Goal: Task Accomplishment & Management: Use online tool/utility

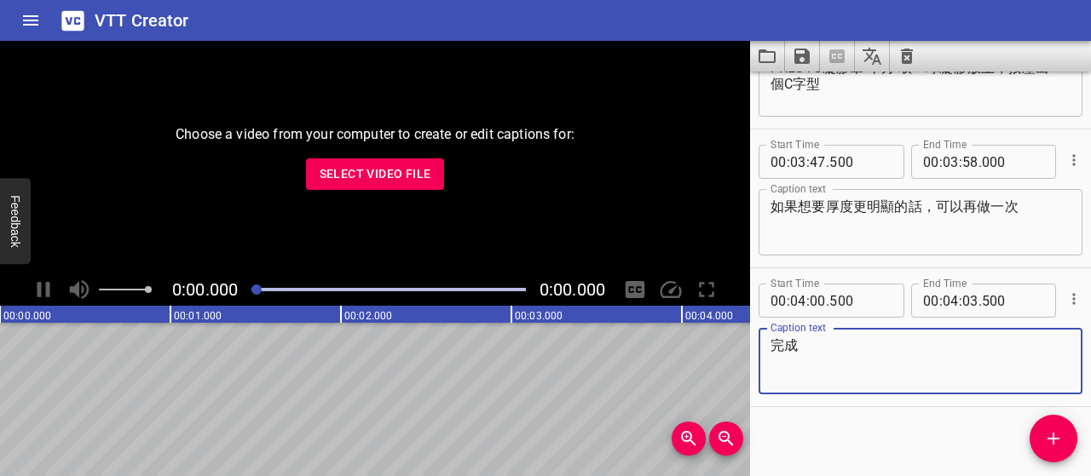
scroll to position [3285, 0]
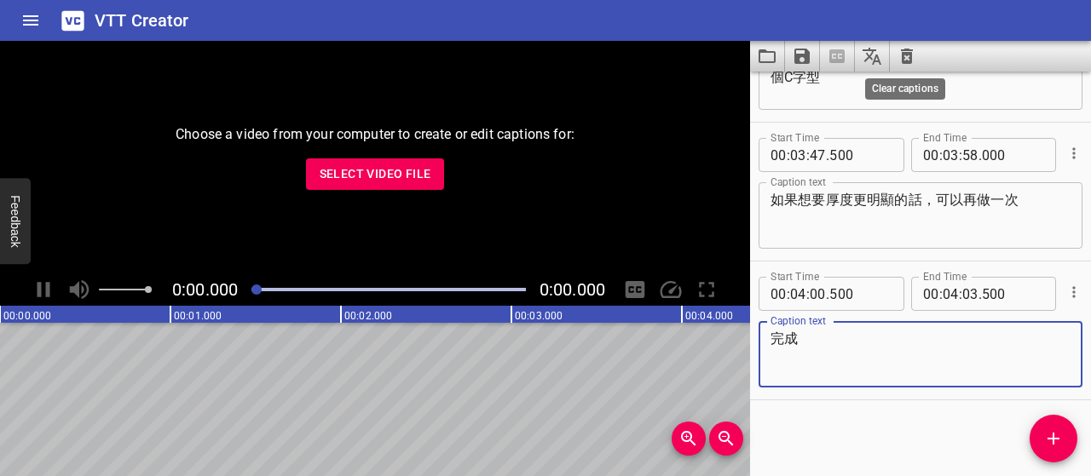
click at [911, 56] on icon "Clear captions" at bounding box center [906, 56] width 20 height 20
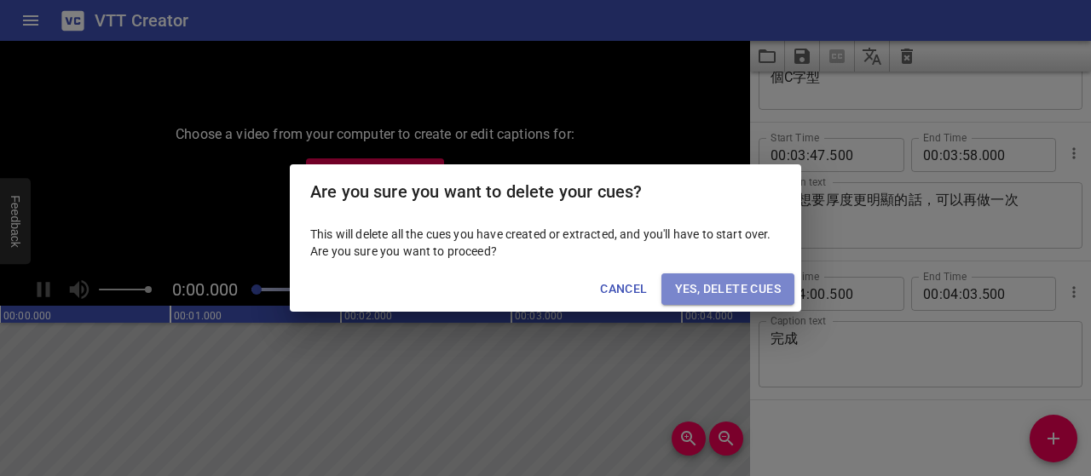
click at [694, 289] on span "Yes, Delete Cues" at bounding box center [728, 289] width 106 height 21
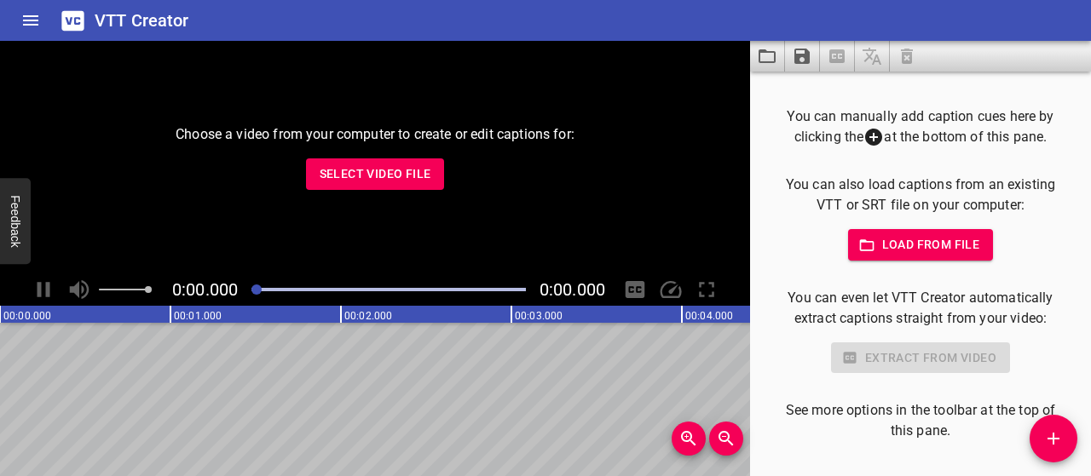
click at [423, 173] on span "Select Video File" at bounding box center [375, 174] width 112 height 21
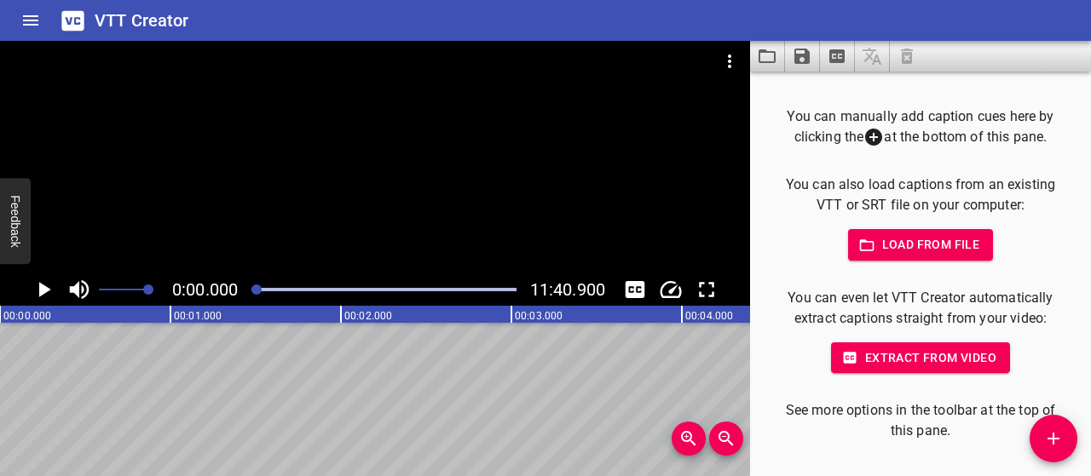
click at [39, 285] on icon "Play/Pause" at bounding box center [45, 289] width 12 height 15
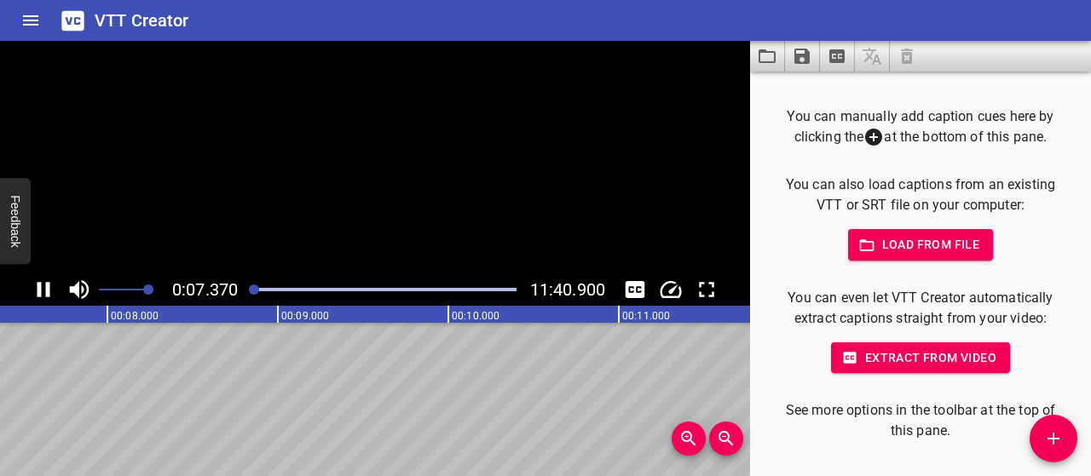
click at [38, 286] on icon "Play/Pause" at bounding box center [43, 289] width 13 height 15
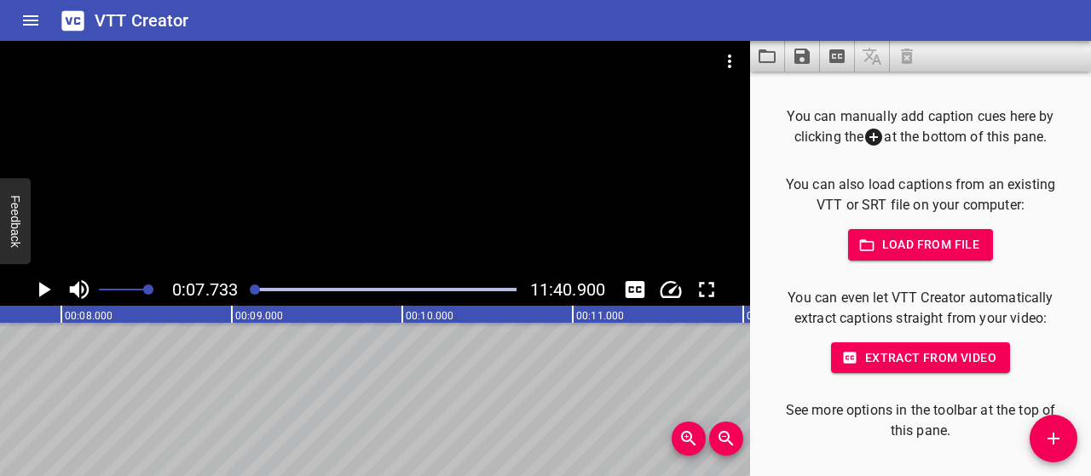
scroll to position [0, 1317]
click at [772, 60] on icon "Load captions from file" at bounding box center [767, 56] width 20 height 20
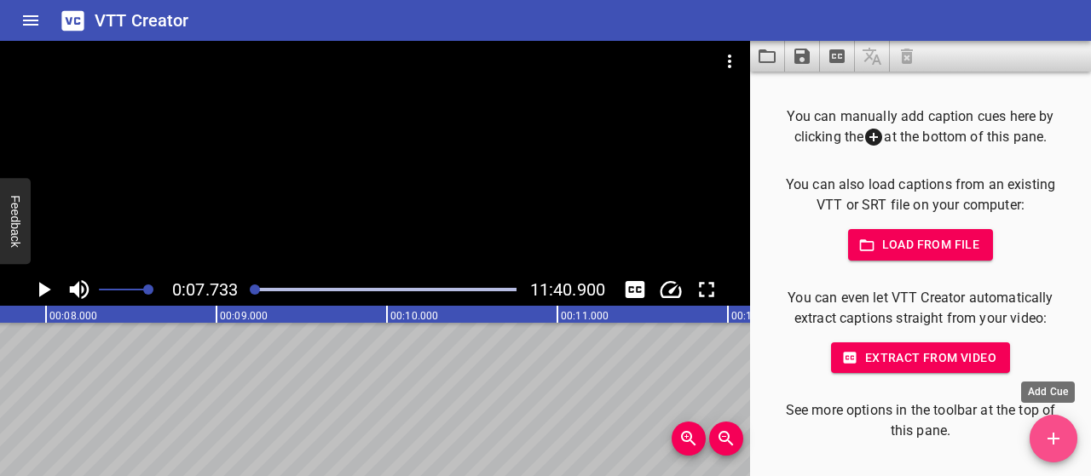
click at [1050, 442] on icon "Add Cue" at bounding box center [1053, 439] width 20 height 20
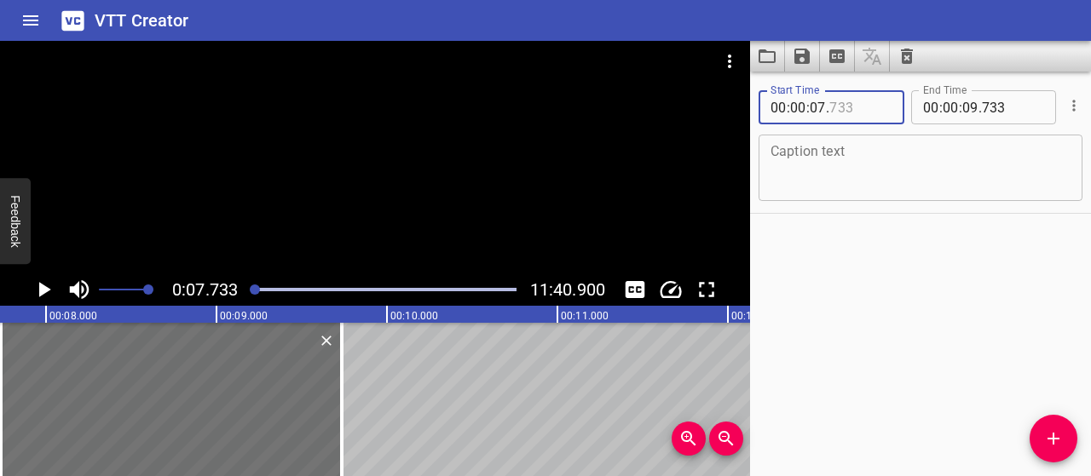
click at [845, 106] on input "number" at bounding box center [860, 107] width 62 height 34
type input "500"
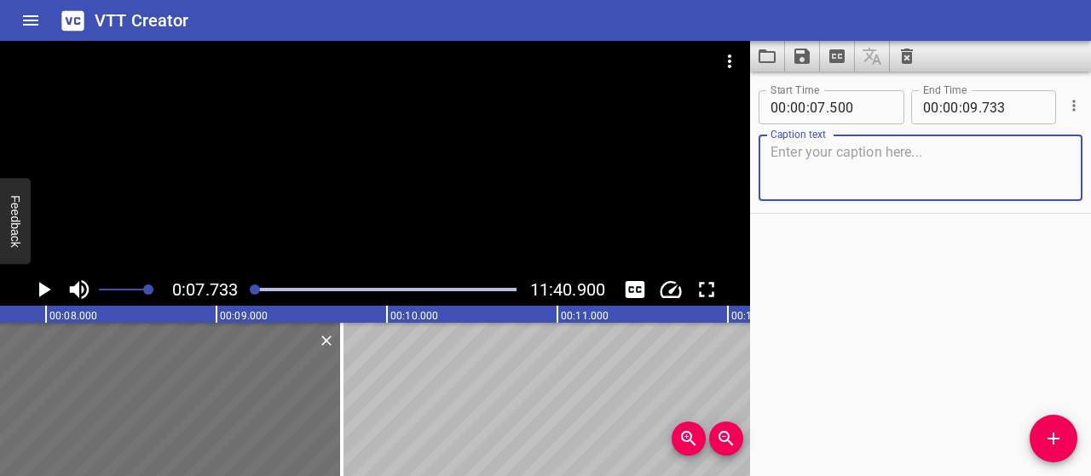
click at [918, 151] on textarea at bounding box center [920, 168] width 300 height 49
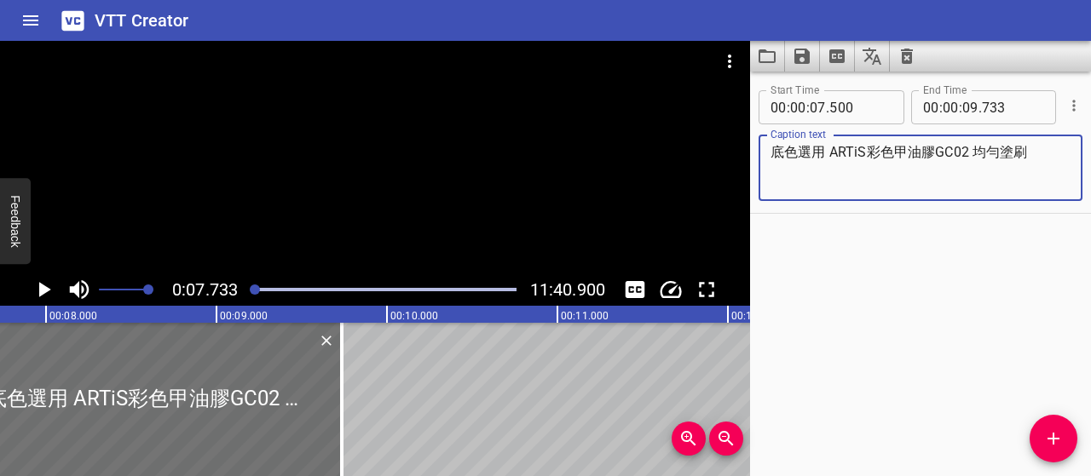
type textarea "底色選用 ARTiS彩色甲油膠GC02 均勻塗刷"
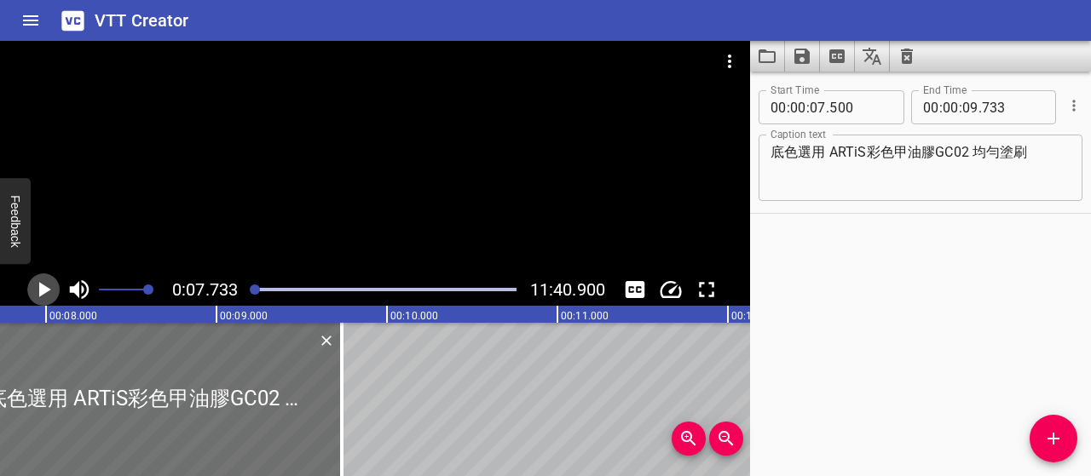
click at [49, 286] on icon "Play/Pause" at bounding box center [44, 290] width 26 height 26
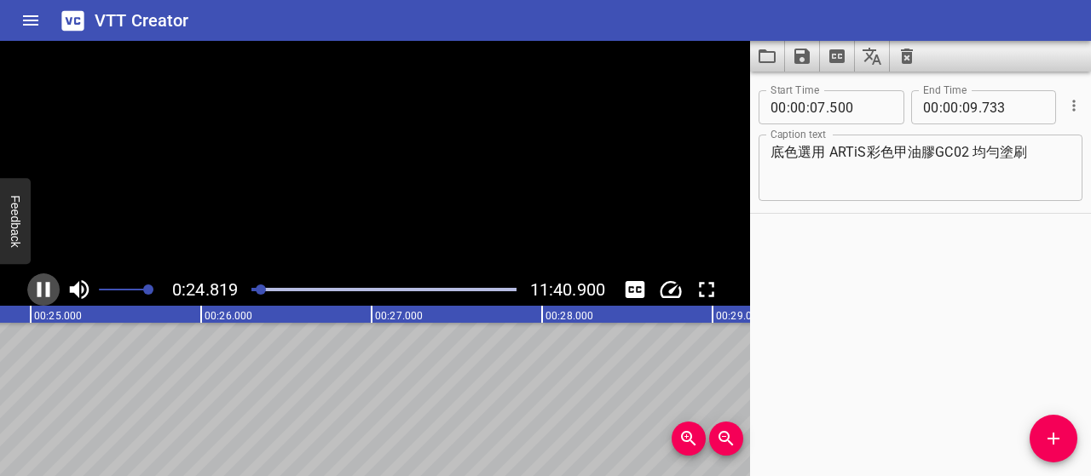
click at [49, 286] on icon "Play/Pause" at bounding box center [43, 289] width 13 height 15
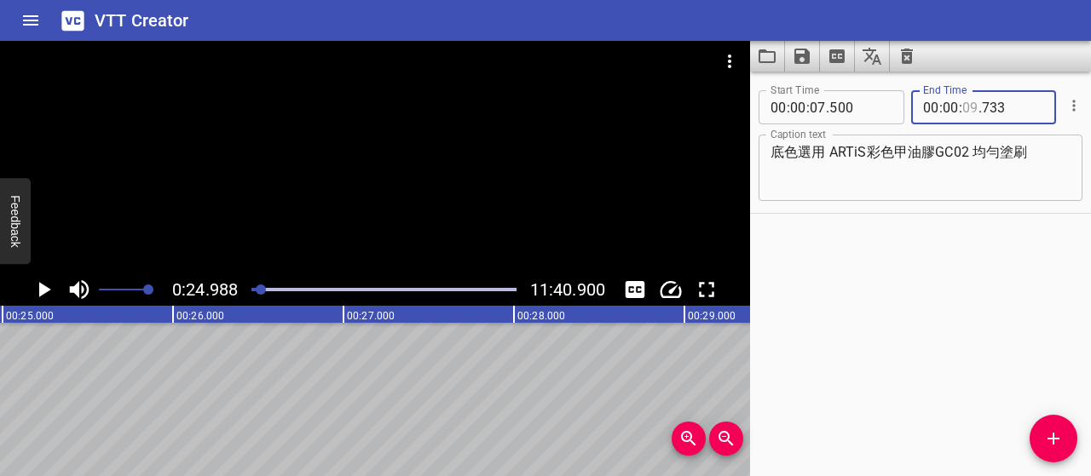
click at [962, 105] on input "number" at bounding box center [970, 107] width 16 height 34
type input "24"
type input "000"
click at [43, 289] on icon "Play/Pause" at bounding box center [45, 289] width 12 height 15
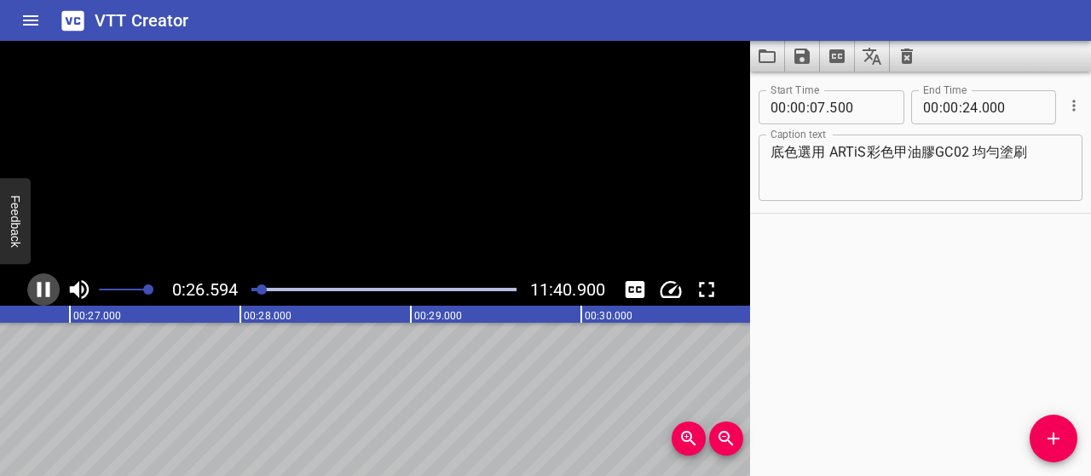
click at [43, 289] on icon "Play/Pause" at bounding box center [44, 290] width 26 height 26
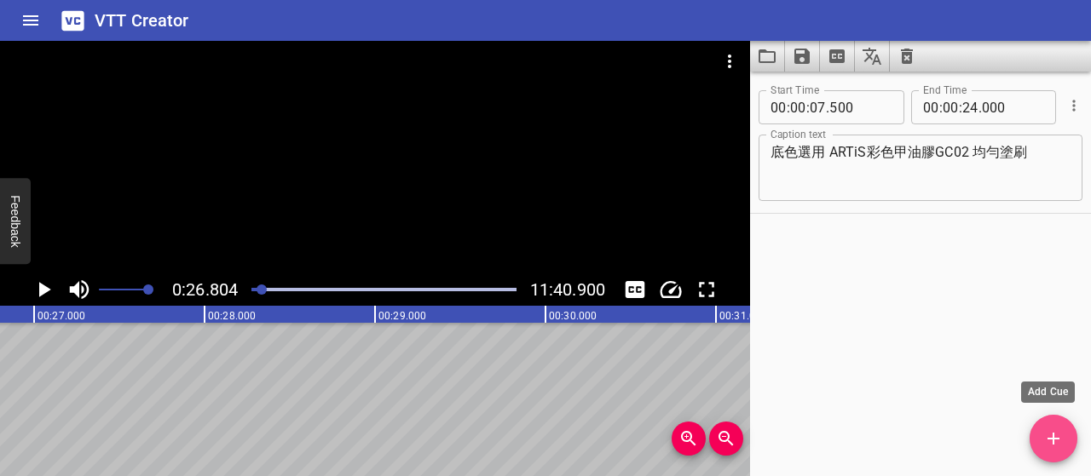
click at [1048, 433] on icon "Add Cue" at bounding box center [1053, 439] width 20 height 20
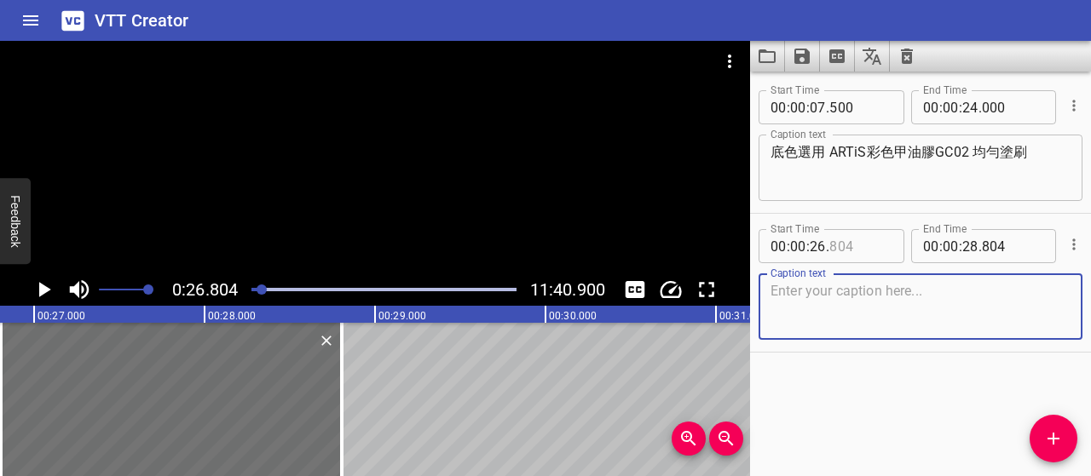
click at [830, 241] on input "number" at bounding box center [860, 246] width 62 height 34
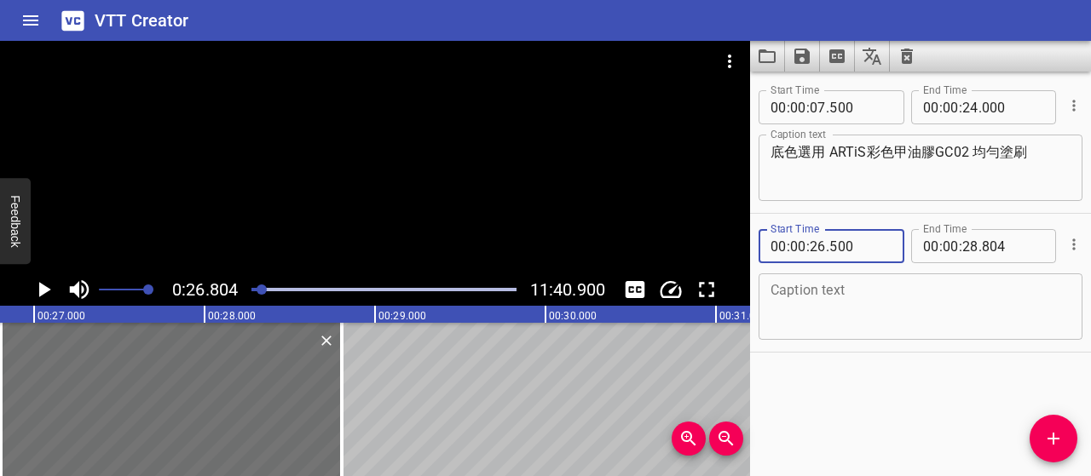
type input "500"
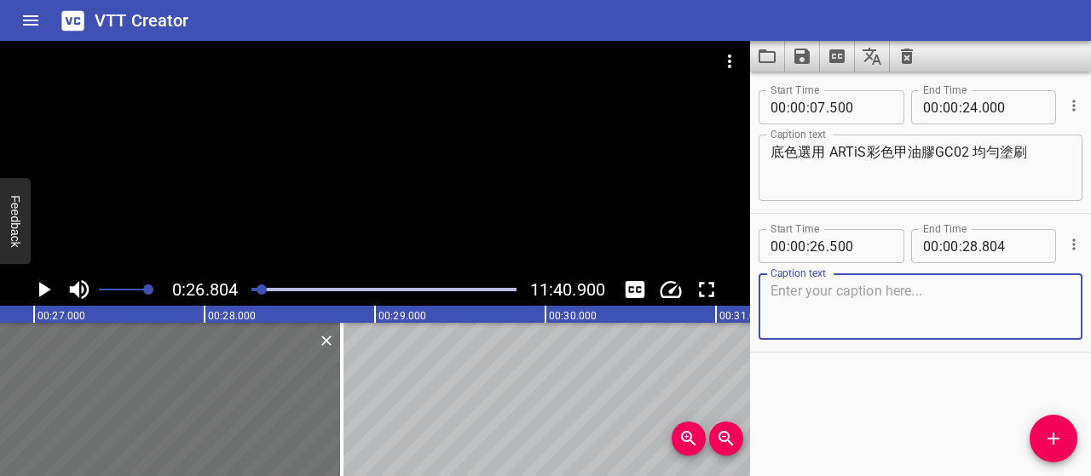
click at [862, 314] on textarea at bounding box center [920, 307] width 300 height 49
click at [43, 282] on icon "Play/Pause" at bounding box center [44, 290] width 26 height 26
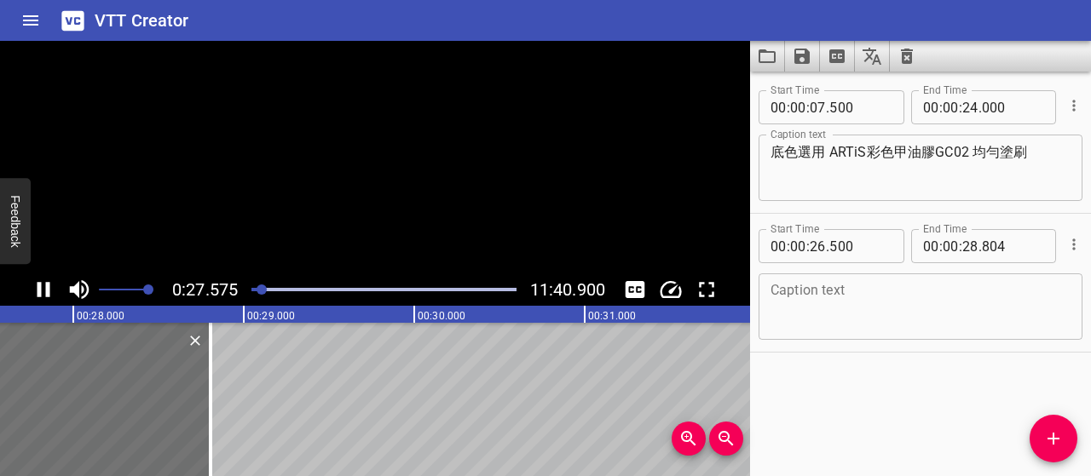
click at [43, 282] on icon "Play/Pause" at bounding box center [44, 290] width 26 height 26
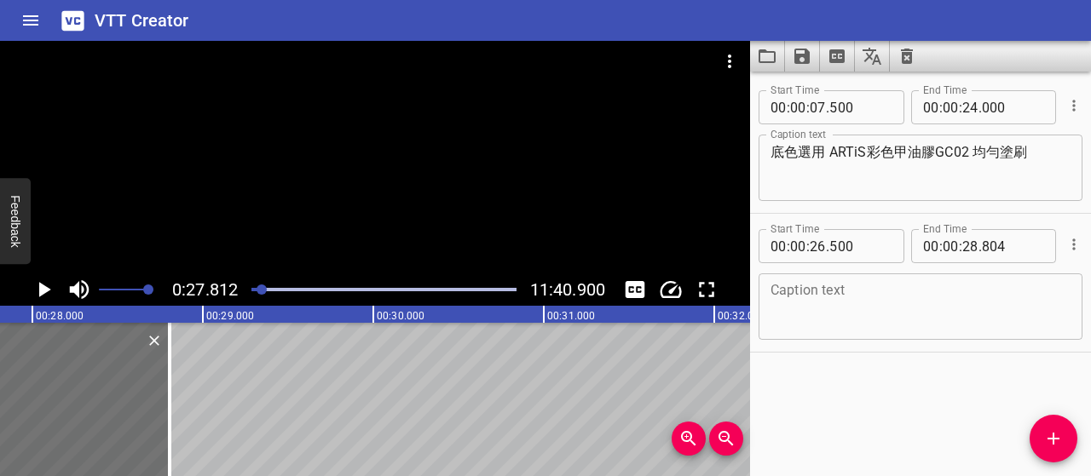
scroll to position [0, 4739]
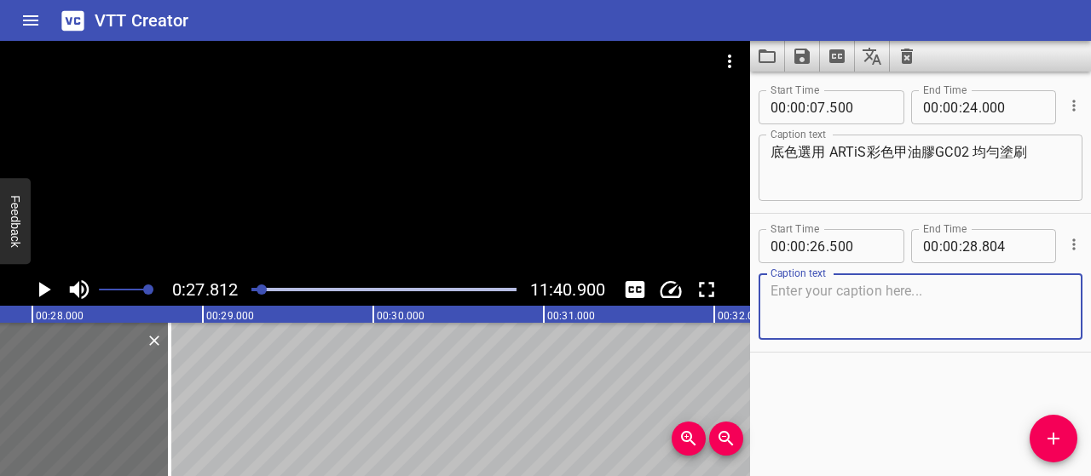
click at [871, 304] on textarea at bounding box center [920, 307] width 300 height 49
type textarea "塗刷第二層GC02，讓顏色更飽和均勻"
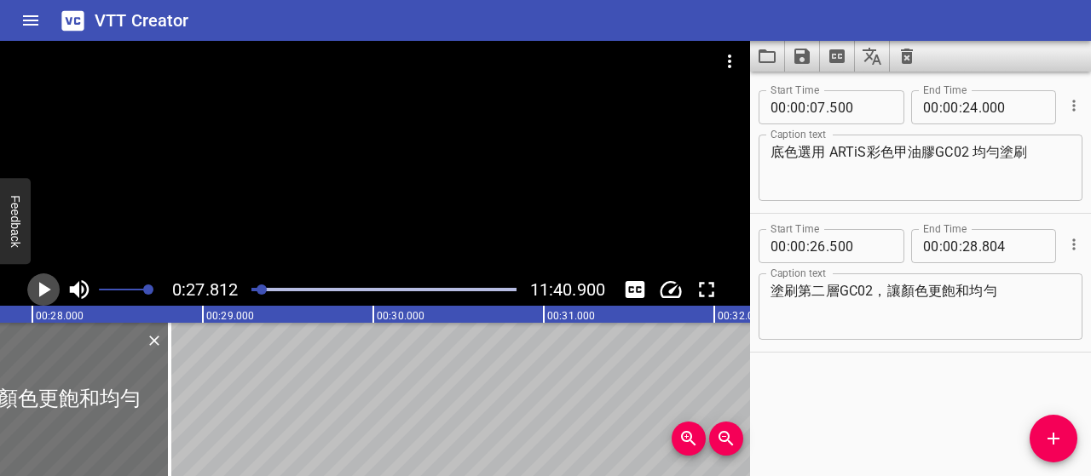
click at [34, 288] on icon "Play/Pause" at bounding box center [44, 290] width 26 height 26
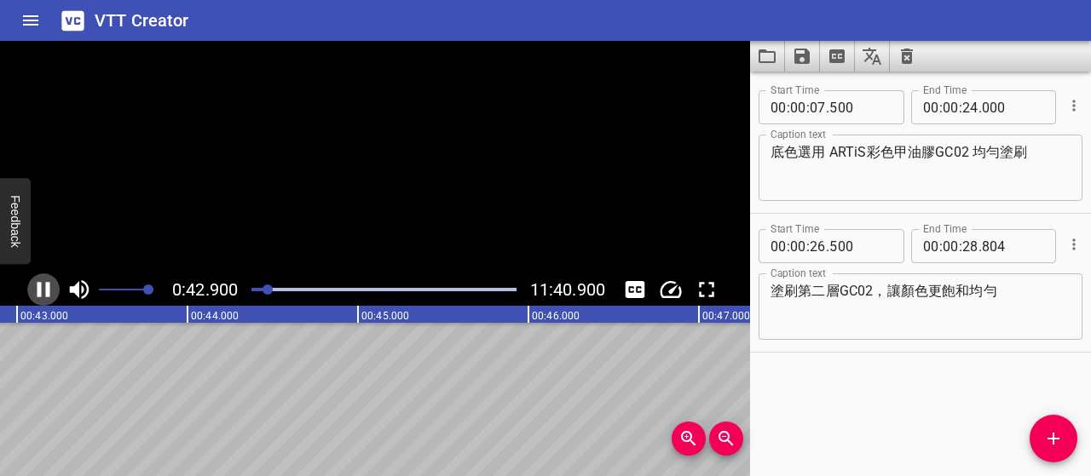
click at [36, 287] on icon "Play/Pause" at bounding box center [44, 290] width 26 height 26
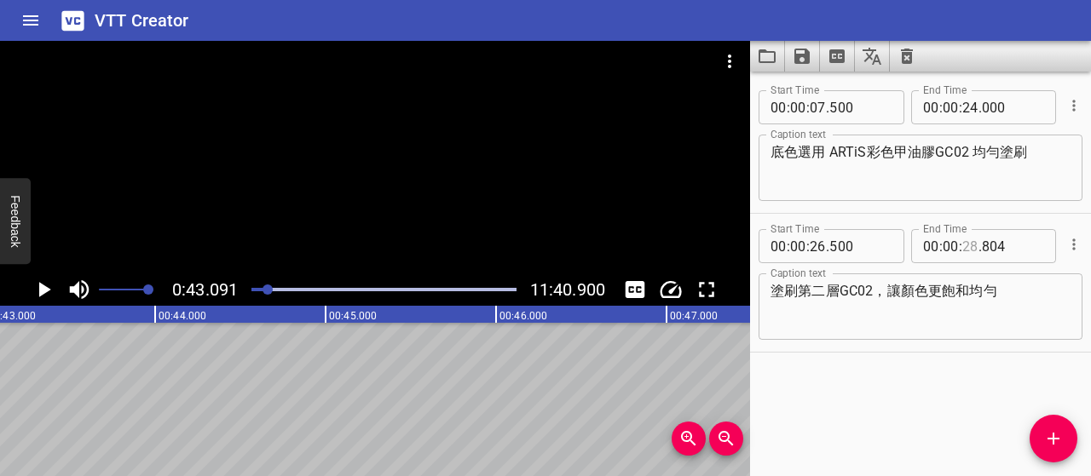
click at [962, 243] on input "number" at bounding box center [970, 246] width 16 height 34
type input "43"
type input "000"
click at [43, 287] on icon "Play/Pause" at bounding box center [45, 289] width 12 height 15
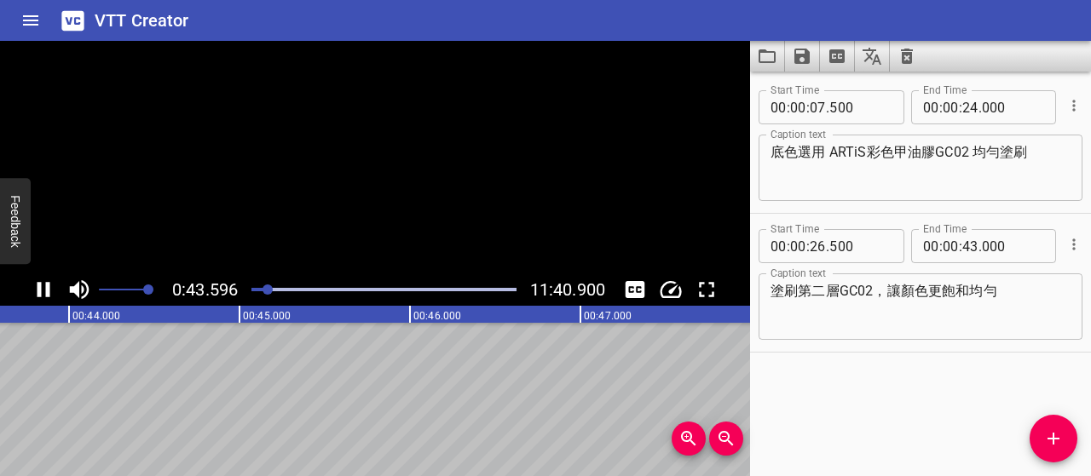
click at [43, 287] on icon "Play/Pause" at bounding box center [44, 290] width 26 height 26
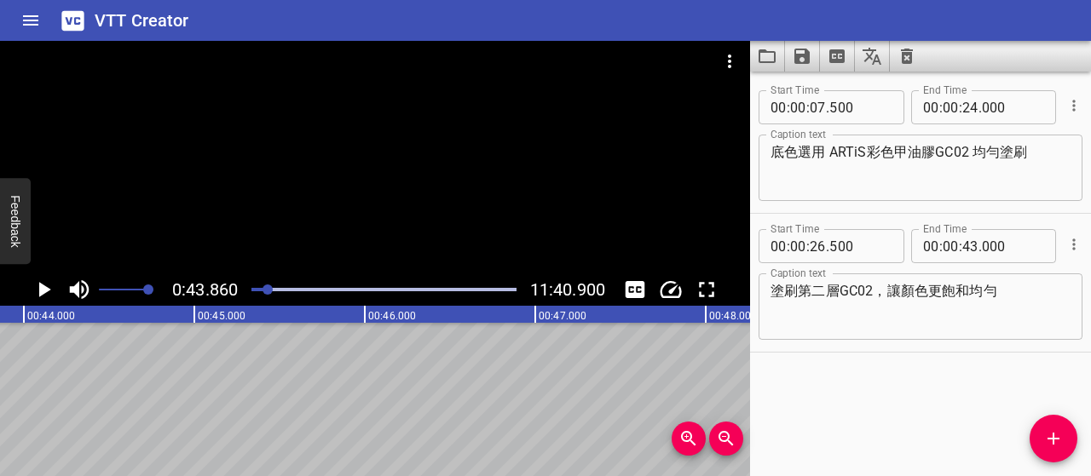
click at [43, 287] on icon "Play/Pause" at bounding box center [45, 289] width 12 height 15
click at [43, 287] on icon "Play/Pause" at bounding box center [44, 290] width 26 height 26
click at [1055, 439] on icon "Add Cue" at bounding box center [1053, 439] width 12 height 12
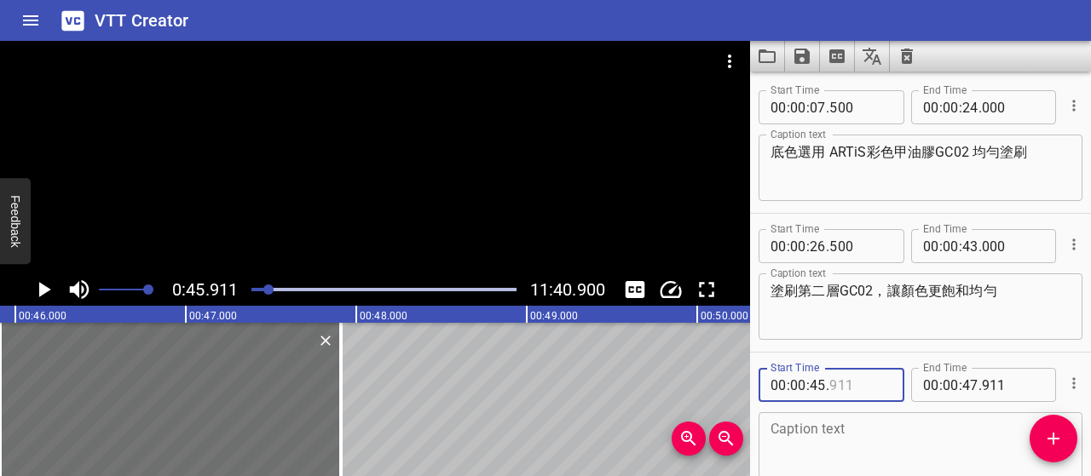
click at [850, 388] on input "number" at bounding box center [860, 385] width 62 height 34
type input "500"
click at [862, 432] on textarea at bounding box center [920, 446] width 300 height 49
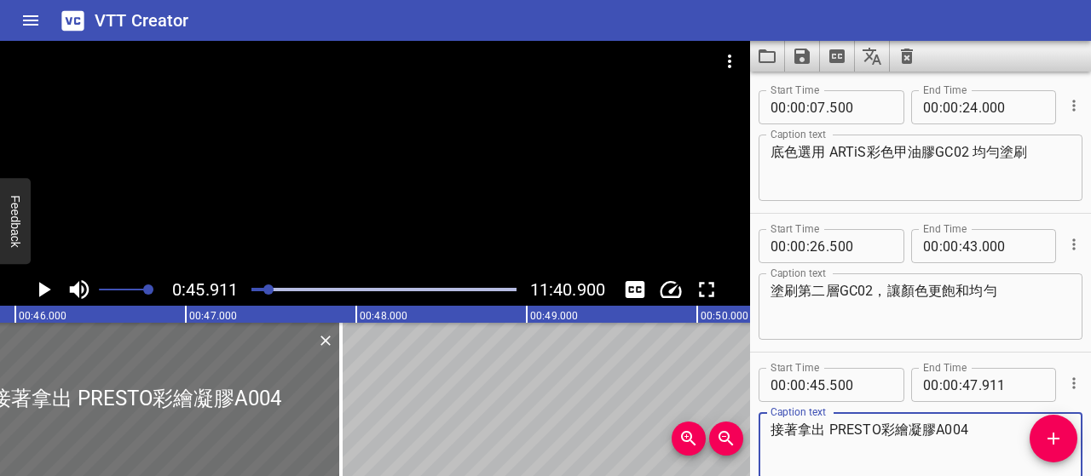
click at [864, 432] on textarea "接著拿出 PRESTO彩繪凝膠A004" at bounding box center [920, 446] width 300 height 49
click at [44, 288] on icon "Play/Pause" at bounding box center [45, 289] width 12 height 15
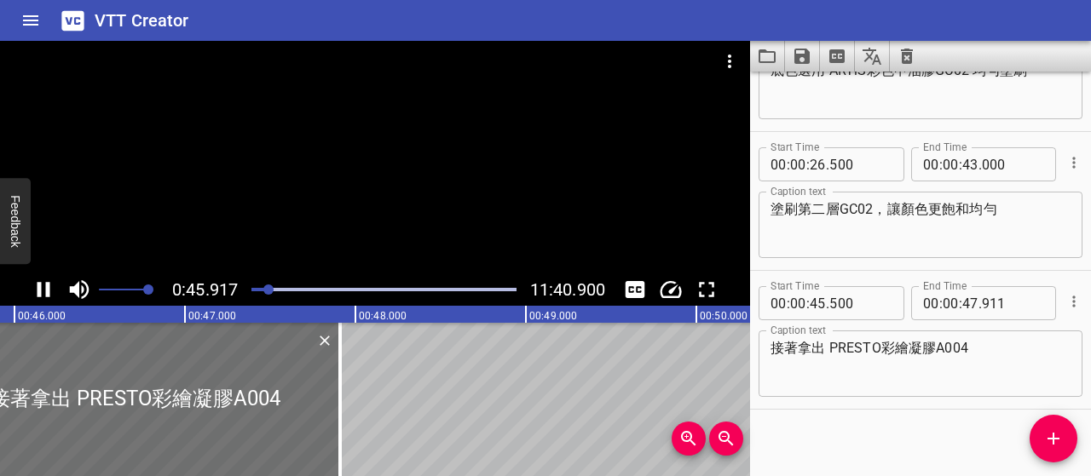
scroll to position [92, 0]
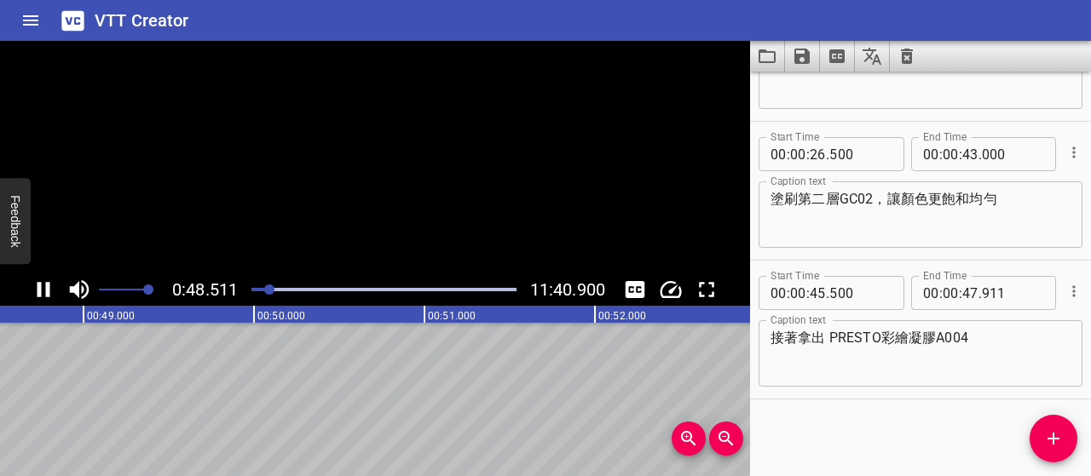
click at [44, 288] on icon "Play/Pause" at bounding box center [44, 290] width 26 height 26
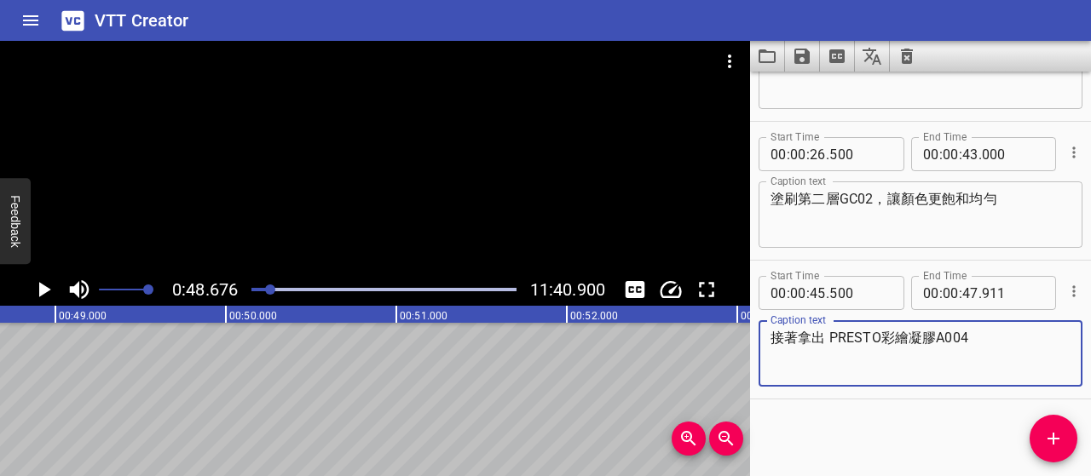
click at [1025, 337] on textarea "接著拿出 PRESTO彩繪凝膠A004" at bounding box center [920, 354] width 300 height 49
click at [45, 285] on icon "Play/Pause" at bounding box center [44, 290] width 26 height 26
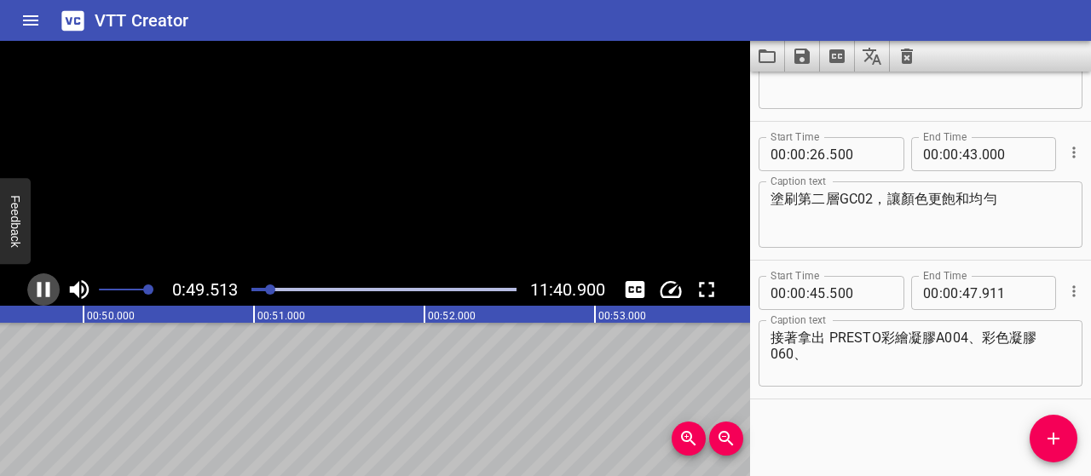
click at [45, 285] on icon "Play/Pause" at bounding box center [44, 290] width 26 height 26
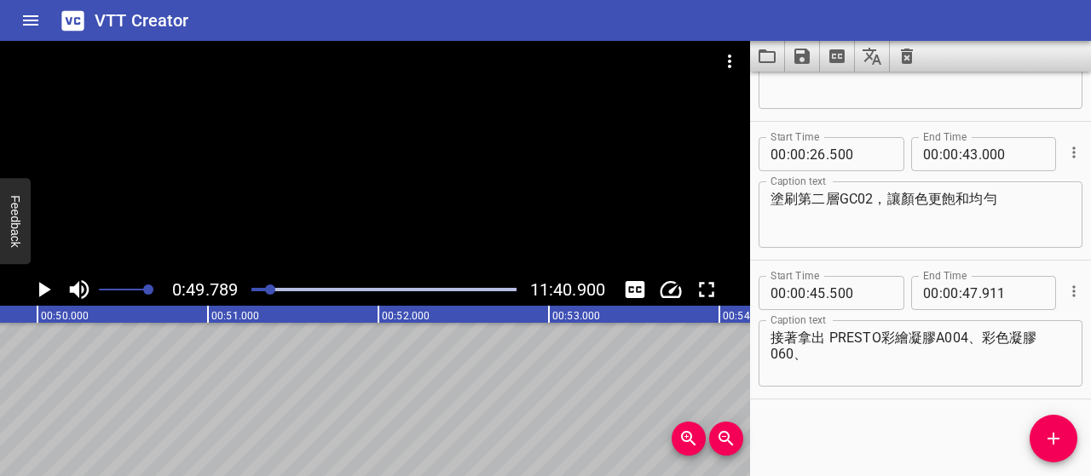
scroll to position [0, 8484]
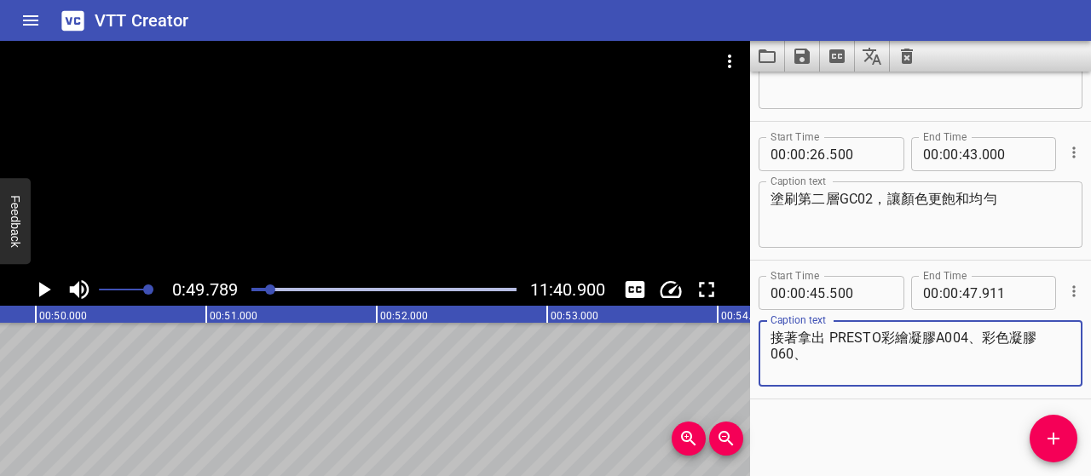
click at [970, 355] on textarea "接著拿出 PRESTO彩繪凝膠A004、彩色凝膠060、" at bounding box center [920, 354] width 300 height 49
click at [39, 292] on icon "Play/Pause" at bounding box center [45, 289] width 12 height 15
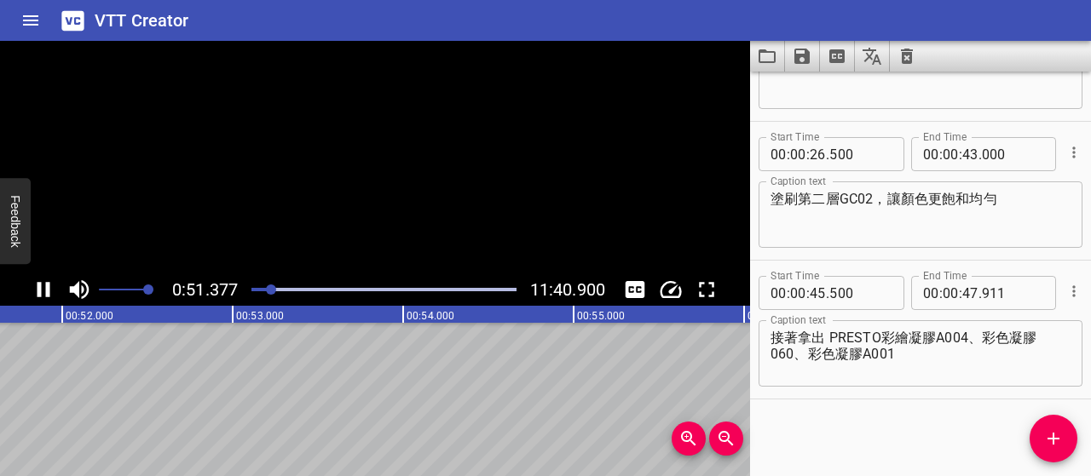
click at [39, 292] on icon "Play/Pause" at bounding box center [43, 289] width 13 height 15
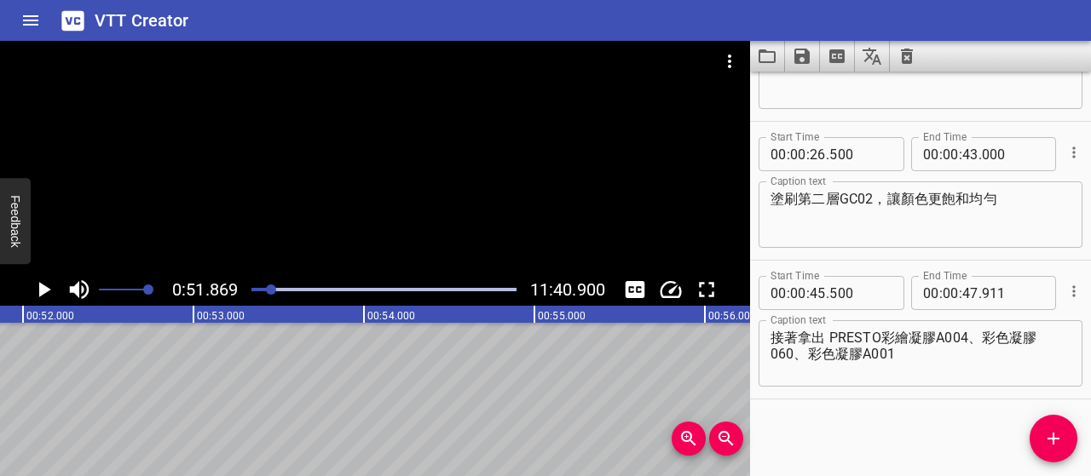
scroll to position [0, 8839]
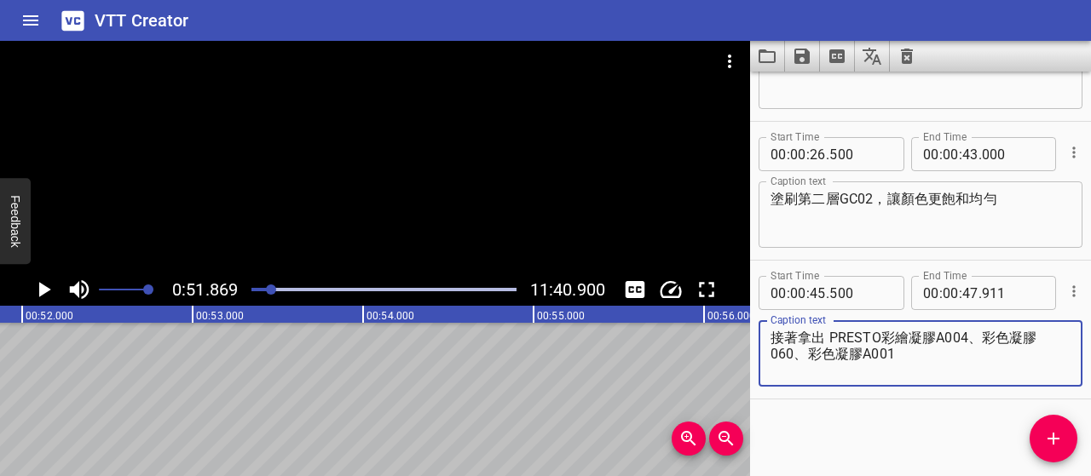
click at [955, 353] on textarea "接著拿出 PRESTO彩繪凝膠A004、彩色凝膠060、彩色凝膠A001" at bounding box center [920, 354] width 300 height 49
type textarea "接著拿出 PRESTO彩繪凝膠A004、彩色凝膠060、彩色凝膠A001 三個顏色"
click at [963, 292] on input "number" at bounding box center [970, 293] width 16 height 34
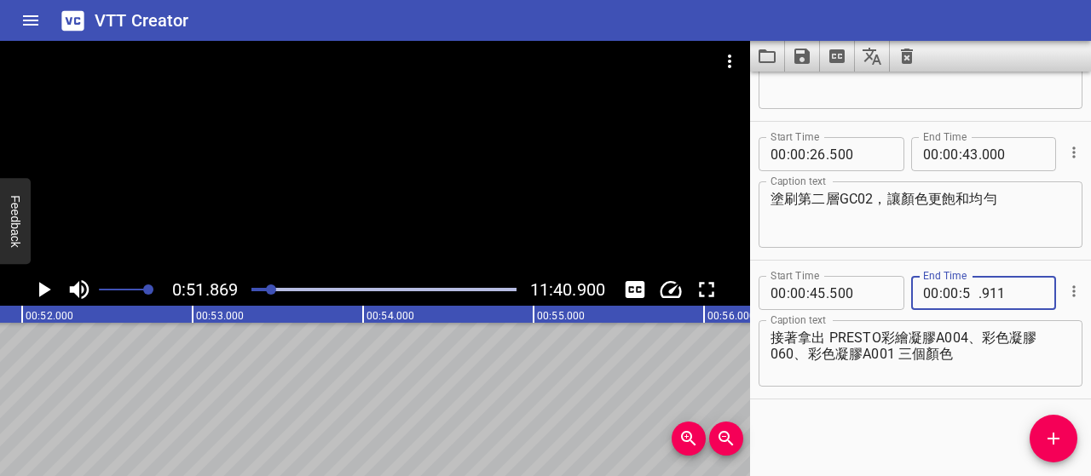
type input "52"
type input "000"
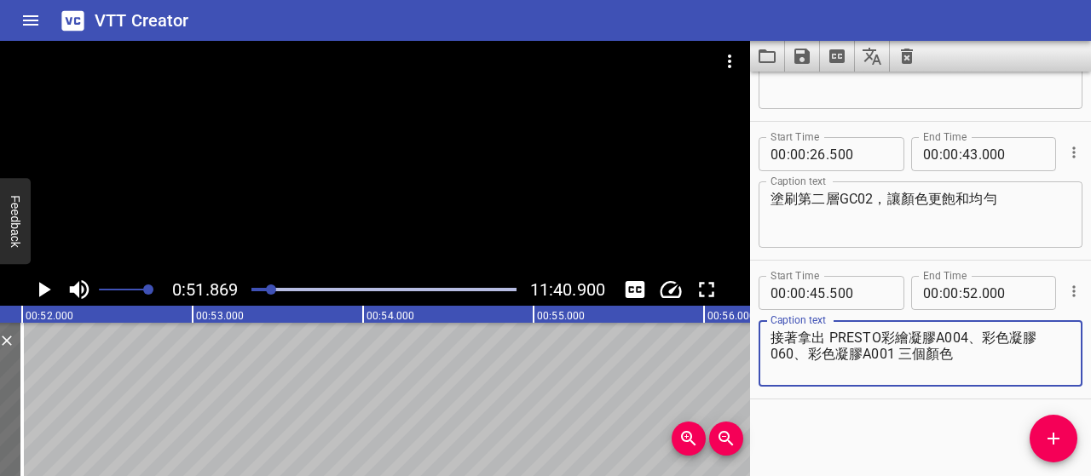
click at [1019, 368] on textarea "接著拿出 PRESTO彩繪凝膠A004、彩色凝膠060、彩色凝膠A001 三個顏色" at bounding box center [920, 354] width 300 height 49
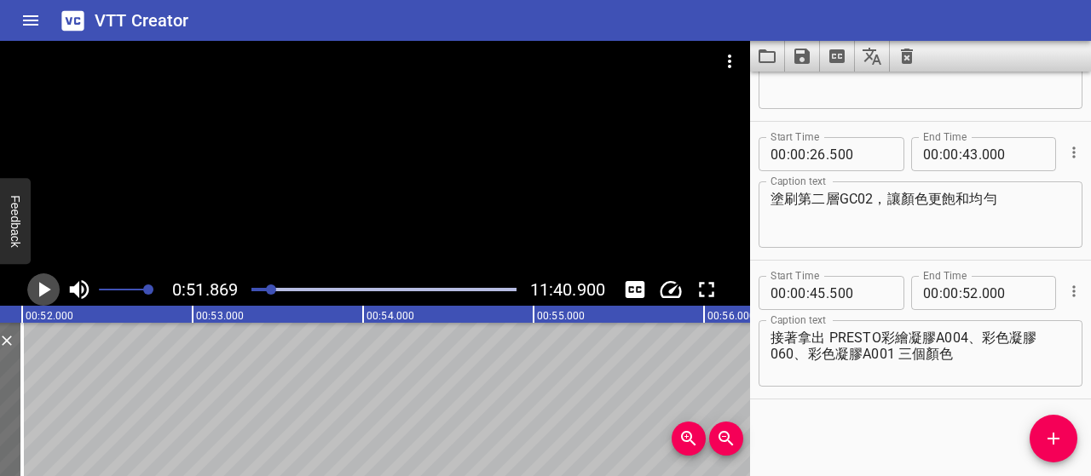
click at [47, 296] on icon "Play/Pause" at bounding box center [44, 290] width 26 height 26
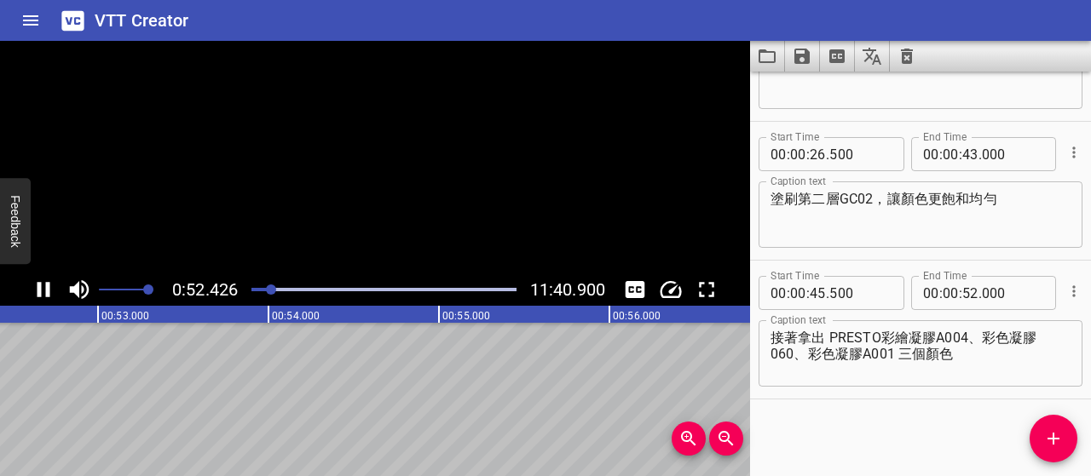
click at [47, 296] on icon "Play/Pause" at bounding box center [43, 289] width 13 height 15
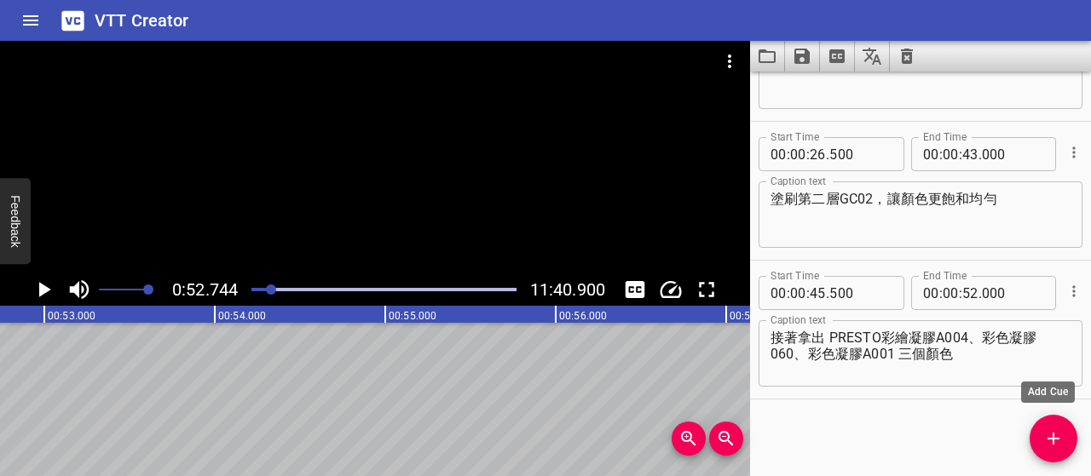
click at [1051, 439] on icon "Add Cue" at bounding box center [1053, 439] width 12 height 12
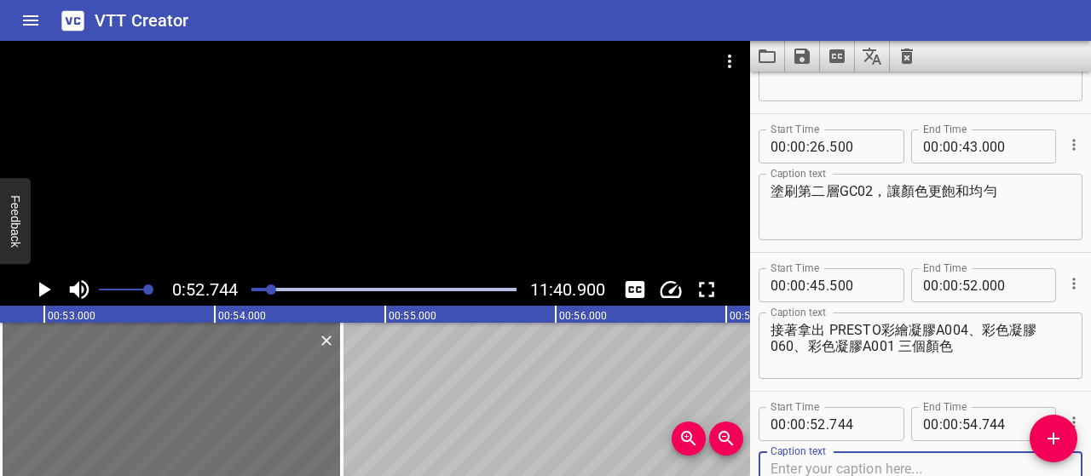
scroll to position [185, 0]
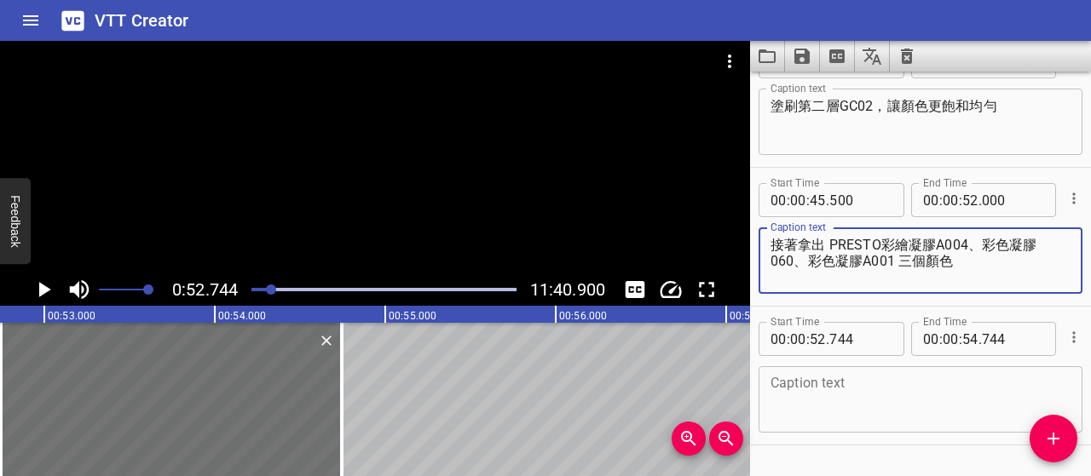
drag, startPoint x: 960, startPoint y: 258, endPoint x: 898, endPoint y: 262, distance: 62.3
click at [898, 262] on textarea "接著拿出 PRESTO彩繪凝膠A004、彩色凝膠060、彩色凝膠A001 三個顏色" at bounding box center [920, 261] width 300 height 49
type textarea "接著拿出 PRESTO彩繪凝膠A004、彩色凝膠060、彩色凝膠A001"
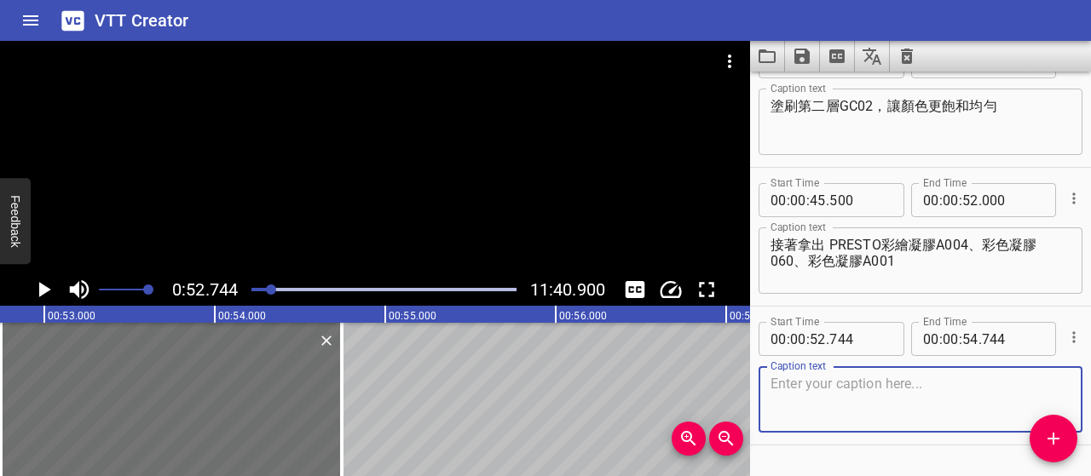
click at [893, 388] on textarea at bounding box center [920, 400] width 300 height 49
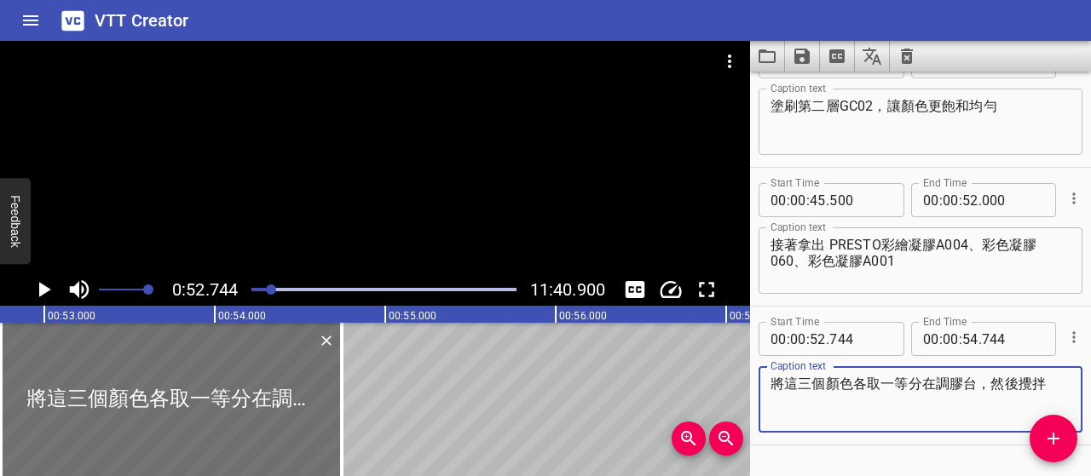
click at [43, 291] on icon "Play/Pause" at bounding box center [45, 289] width 12 height 15
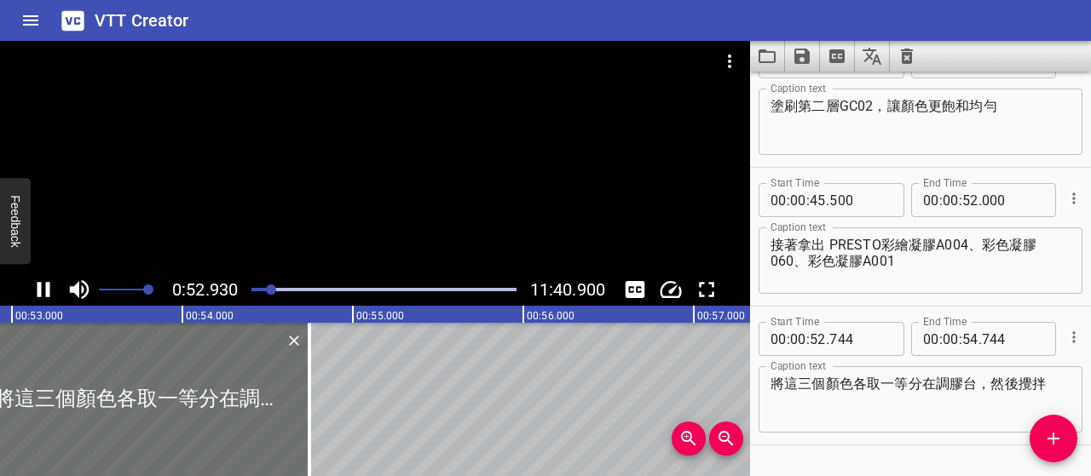
scroll to position [230, 0]
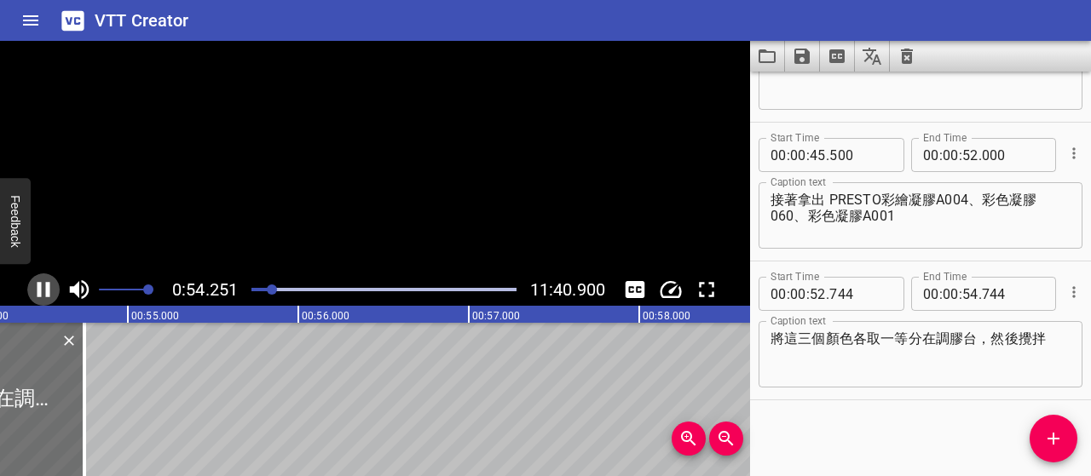
click at [43, 291] on icon "Play/Pause" at bounding box center [44, 290] width 26 height 26
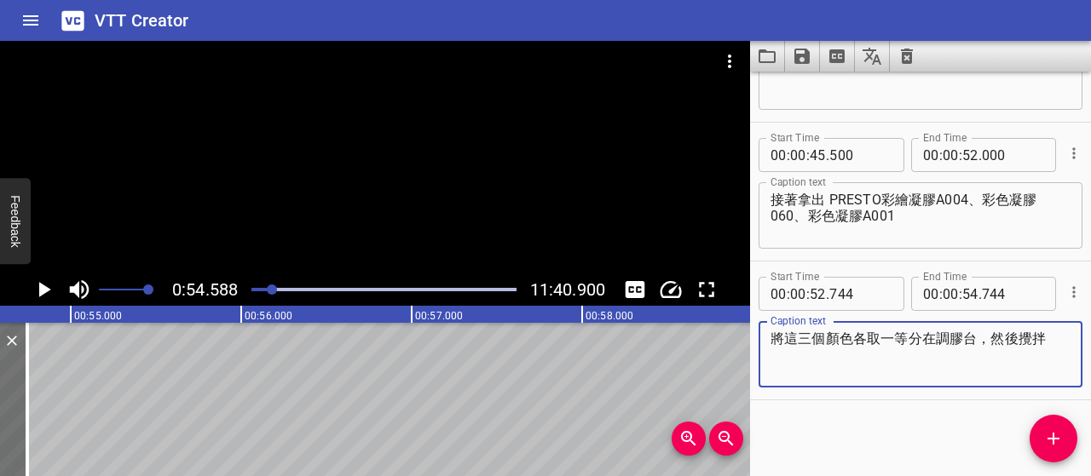
click at [1026, 337] on textarea "將這三個顏色各取一等分在調膠台，然後攪拌" at bounding box center [920, 355] width 300 height 49
click at [924, 366] on textarea "將這三個顏色各取一等分在調膠台，然後將A004跟A001攪拌" at bounding box center [920, 355] width 300 height 49
click at [42, 296] on icon "Play/Pause" at bounding box center [44, 290] width 26 height 26
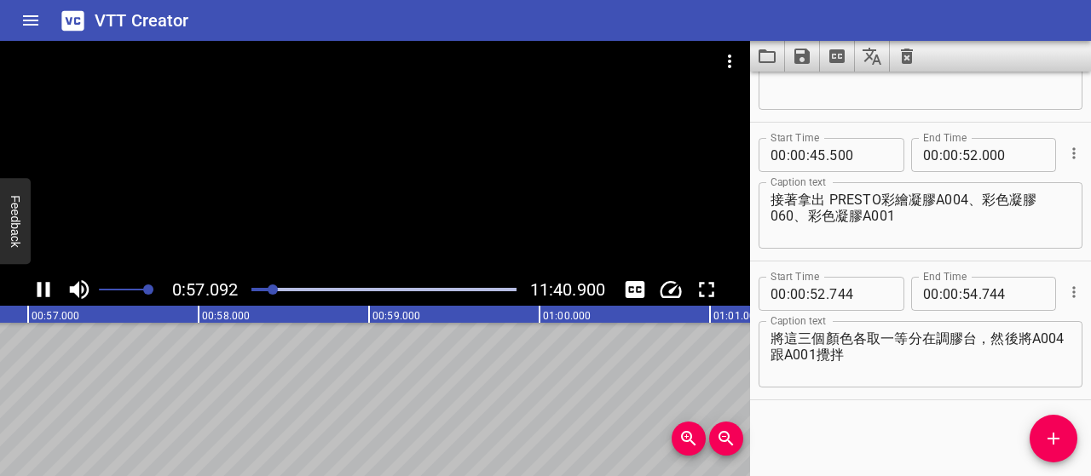
scroll to position [0, 9728]
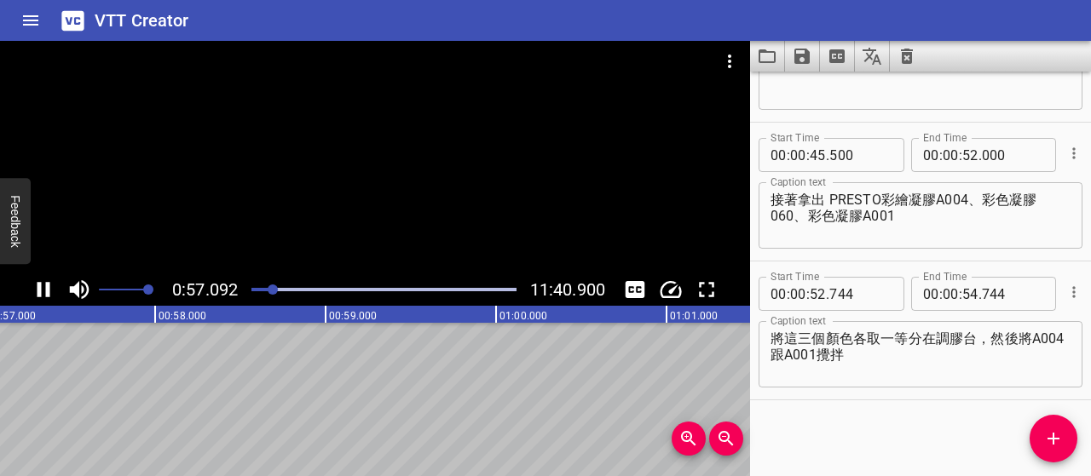
click at [43, 289] on icon "Play/Pause" at bounding box center [44, 290] width 26 height 26
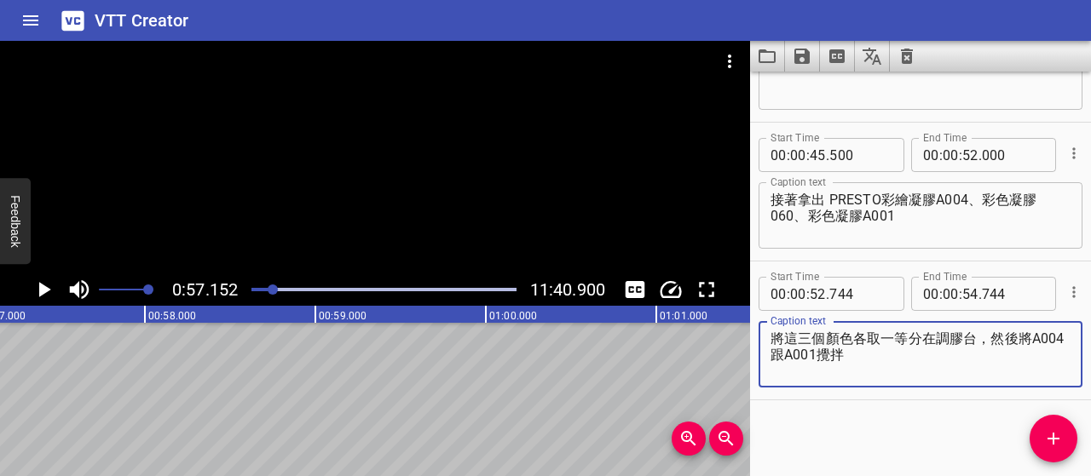
drag, startPoint x: 975, startPoint y: 338, endPoint x: 1015, endPoint y: 352, distance: 42.3
click at [1015, 352] on textarea "將這三個顏色各取一等分在調膠台，然後將A004跟A001攪拌" at bounding box center [920, 355] width 300 height 49
type textarea "將這三個顏色各取一等分在調膠台"
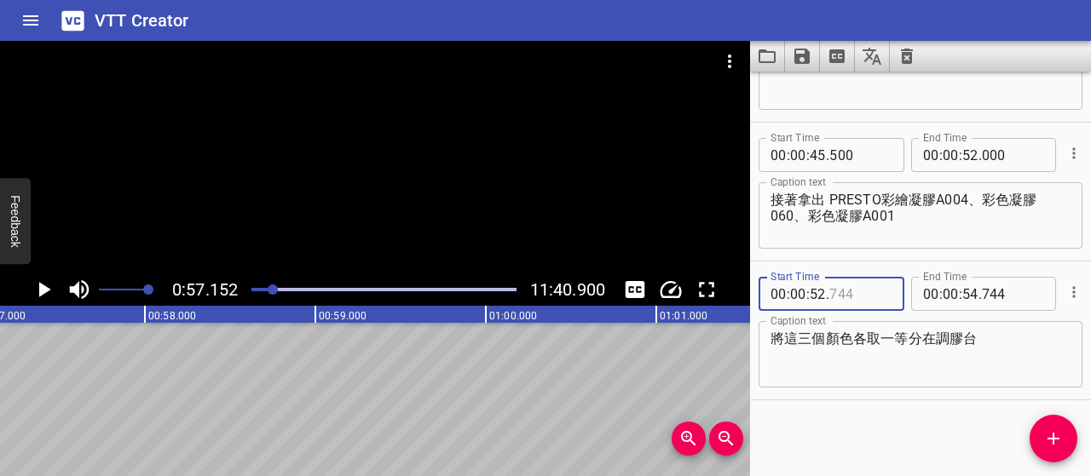
click at [852, 294] on input "number" at bounding box center [860, 294] width 62 height 34
type input "500"
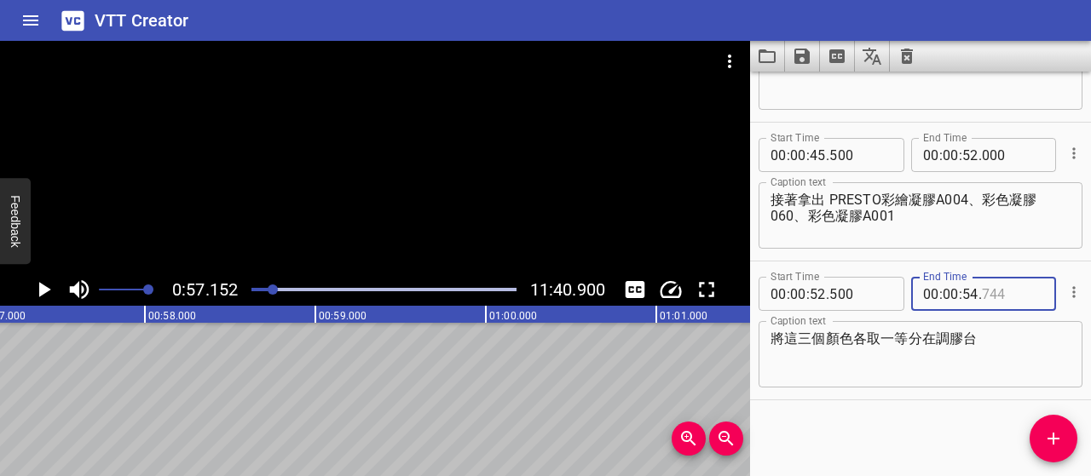
click at [1009, 290] on input "number" at bounding box center [1013, 294] width 62 height 34
type input "000"
click at [1046, 432] on icon "Add Cue" at bounding box center [1053, 439] width 20 height 20
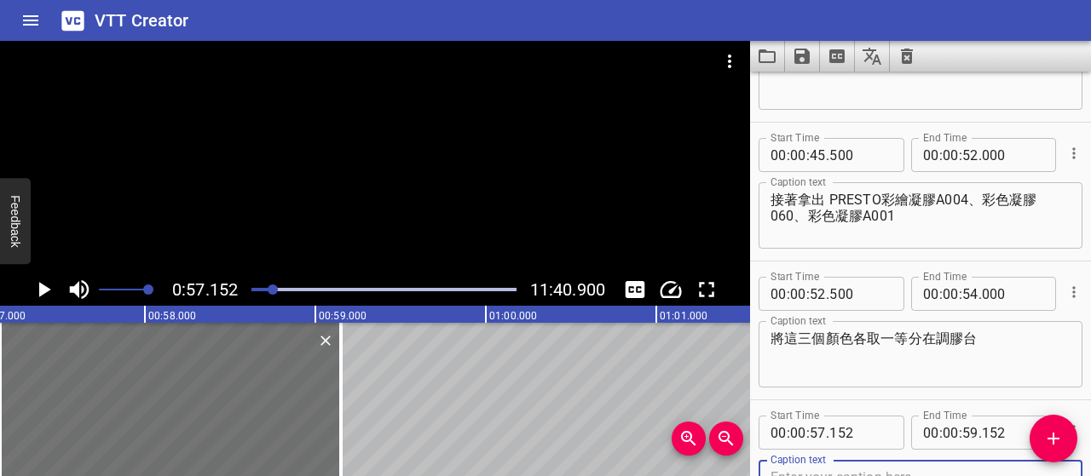
scroll to position [239, 0]
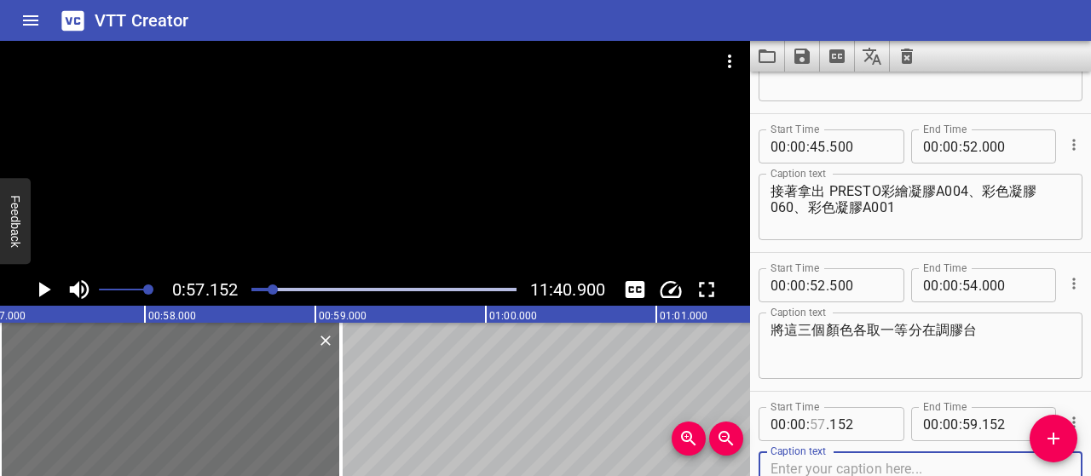
click at [820, 425] on input "number" at bounding box center [817, 424] width 16 height 34
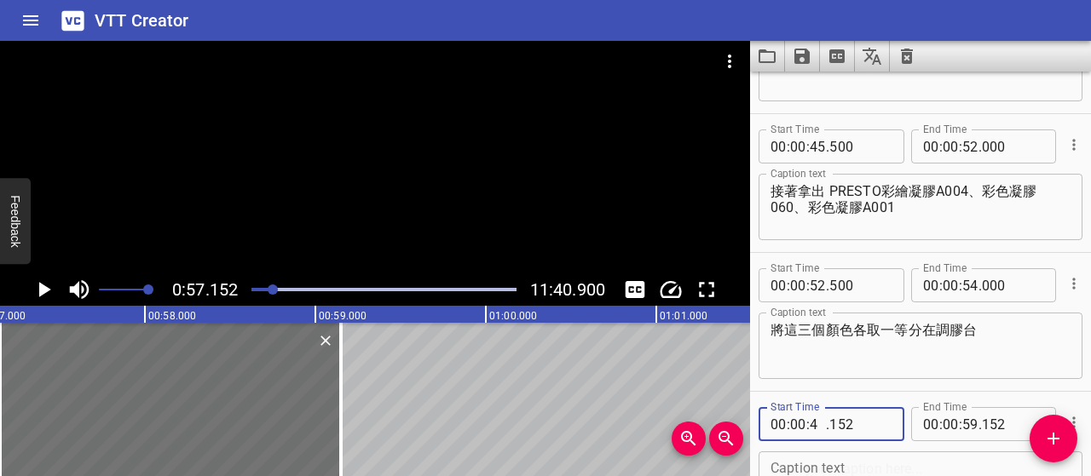
type input "43"
type input "152"
click at [820, 425] on input "number" at bounding box center [817, 424] width 16 height 34
type input "54"
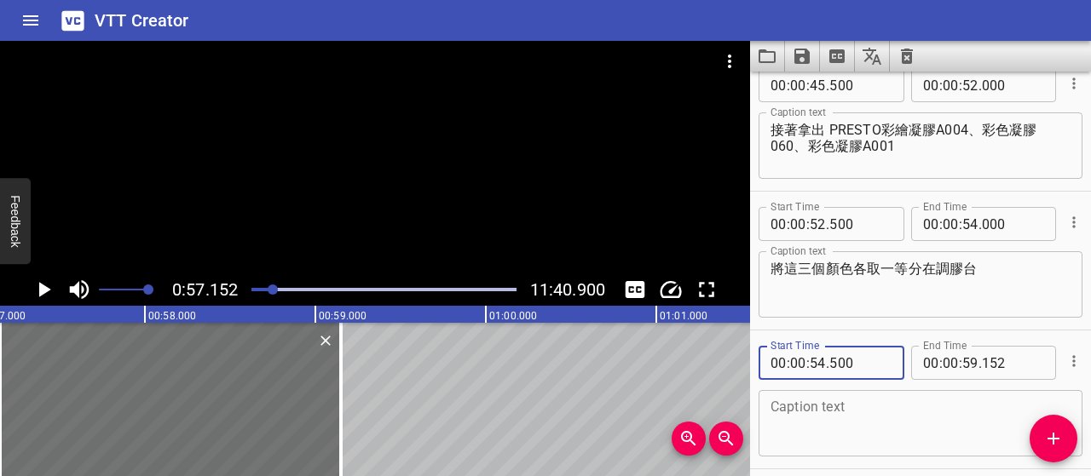
scroll to position [370, 0]
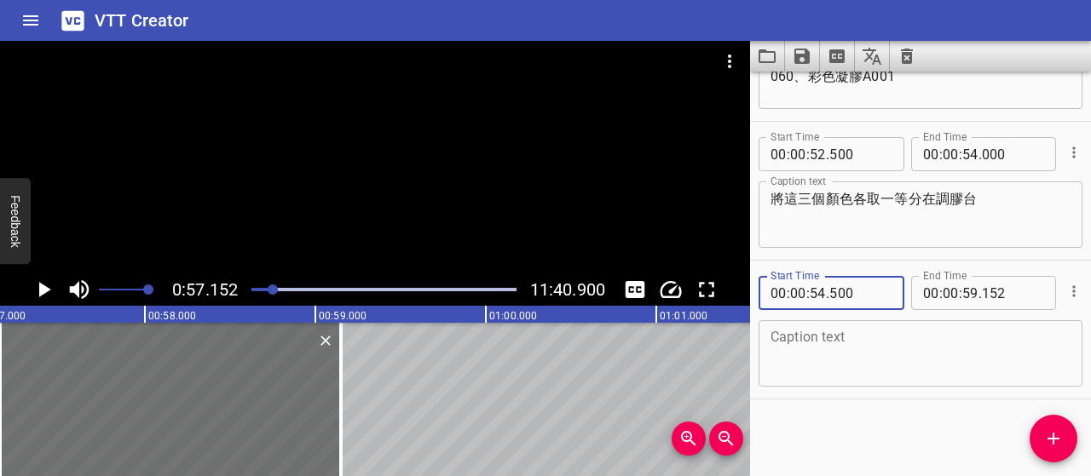
type input "500"
click at [949, 346] on textarea at bounding box center [920, 354] width 300 height 49
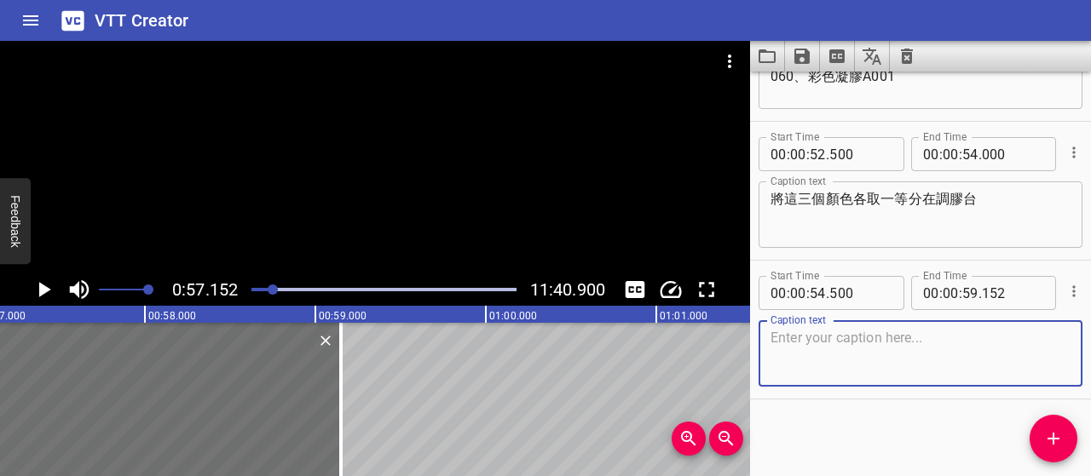
paste textarea "，然後將A004跟A001攪拌"
drag, startPoint x: 821, startPoint y: 338, endPoint x: 757, endPoint y: 338, distance: 64.8
click at [757, 338] on div "Start Time 00 : 00 : 54 . 500 Start Time End Time 00 : 00 : 59 . 152 End Time C…" at bounding box center [920, 330] width 341 height 138
type textarea "A004、060各取一些，跟A001進行攪拌"
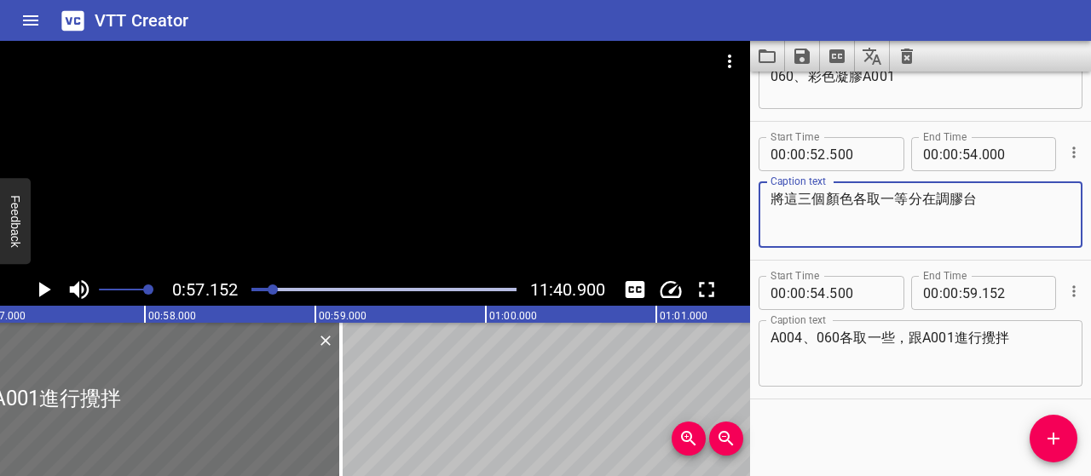
click at [880, 199] on textarea "將這三個顏色各取一等分在調膠台" at bounding box center [920, 215] width 300 height 49
type textarea "將這三個顏色各挖一等分在調膠台"
click at [42, 288] on icon "Play/Pause" at bounding box center [45, 289] width 12 height 15
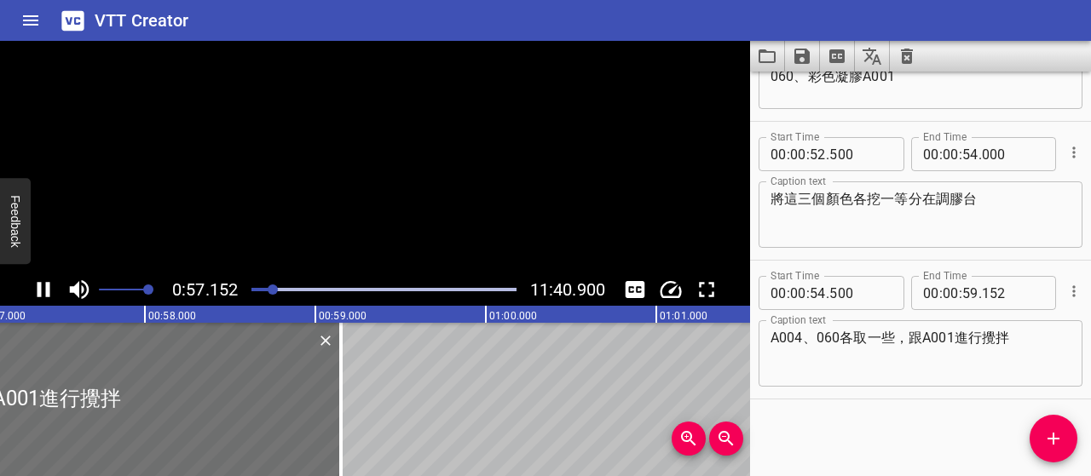
click at [42, 288] on icon "Play/Pause" at bounding box center [44, 290] width 26 height 26
click at [42, 289] on icon "Play/Pause" at bounding box center [45, 289] width 12 height 15
click at [42, 289] on icon "Play/Pause" at bounding box center [44, 290] width 26 height 26
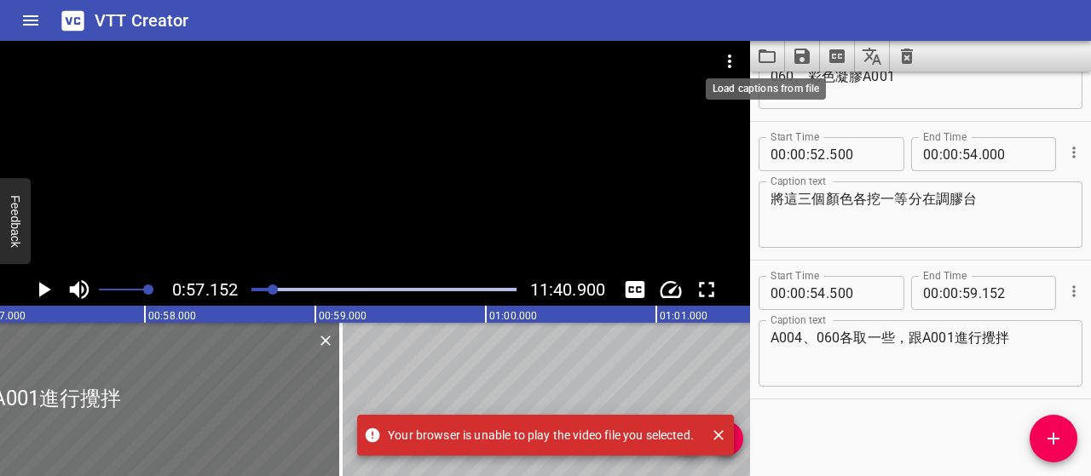
click at [769, 54] on icon "Load captions from file" at bounding box center [767, 56] width 20 height 20
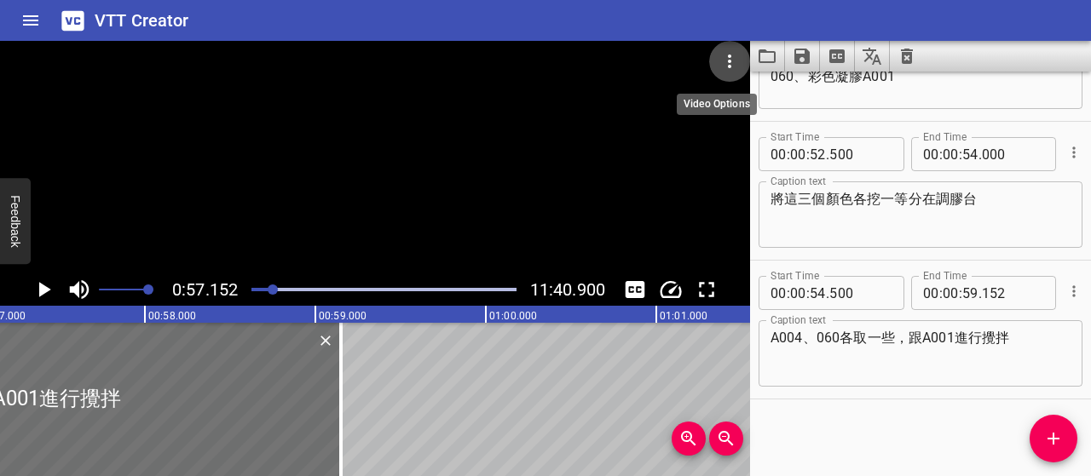
click at [728, 55] on icon "Video Options" at bounding box center [729, 62] width 3 height 14
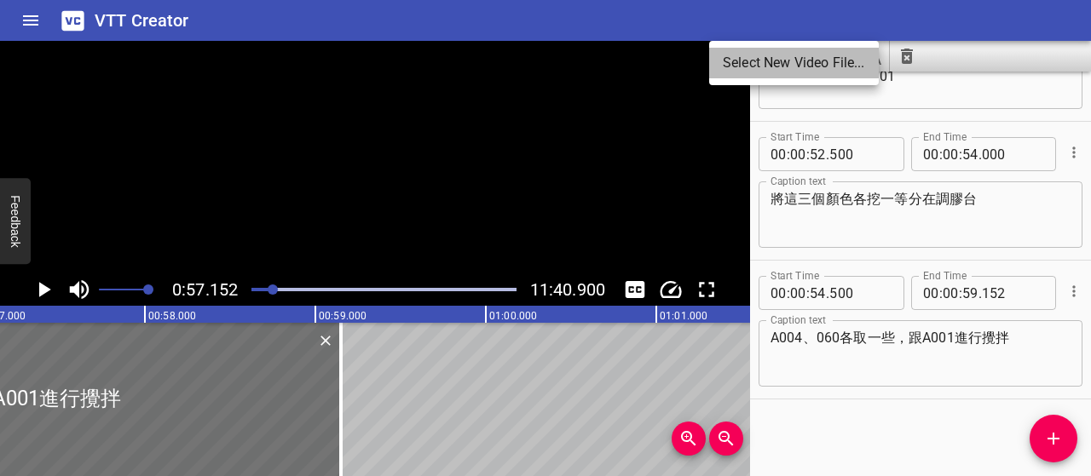
click at [734, 57] on li "Select New Video File..." at bounding box center [794, 63] width 170 height 31
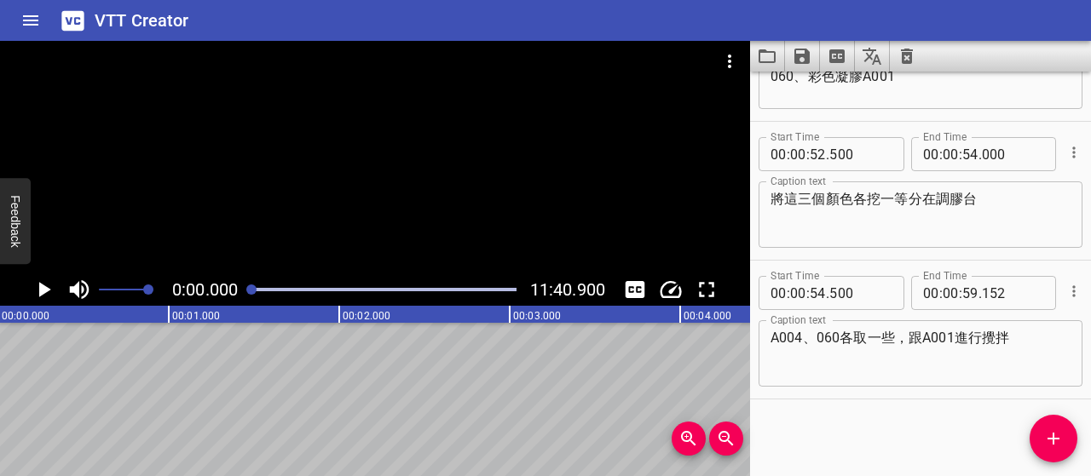
scroll to position [0, 0]
click at [49, 289] on icon "Play/Pause" at bounding box center [45, 289] width 12 height 15
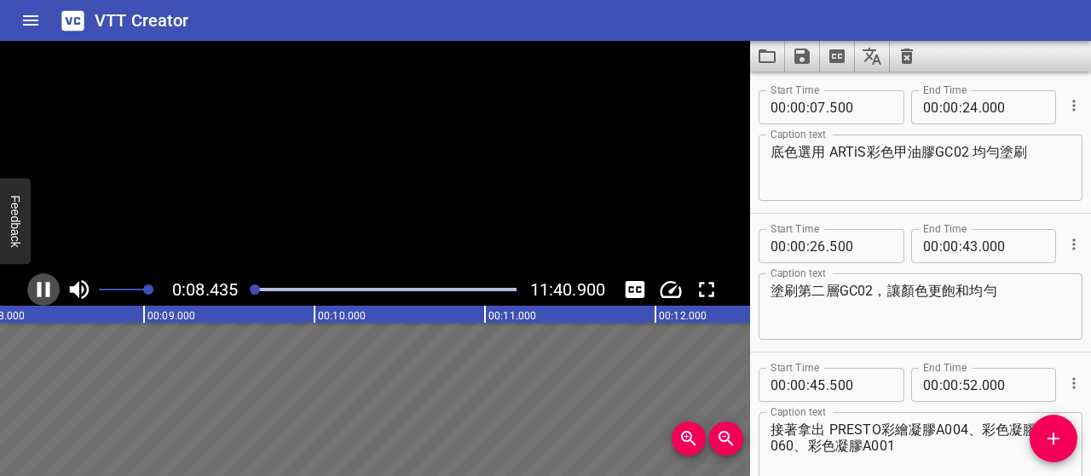
click at [49, 289] on icon "Play/Pause" at bounding box center [43, 289] width 13 height 15
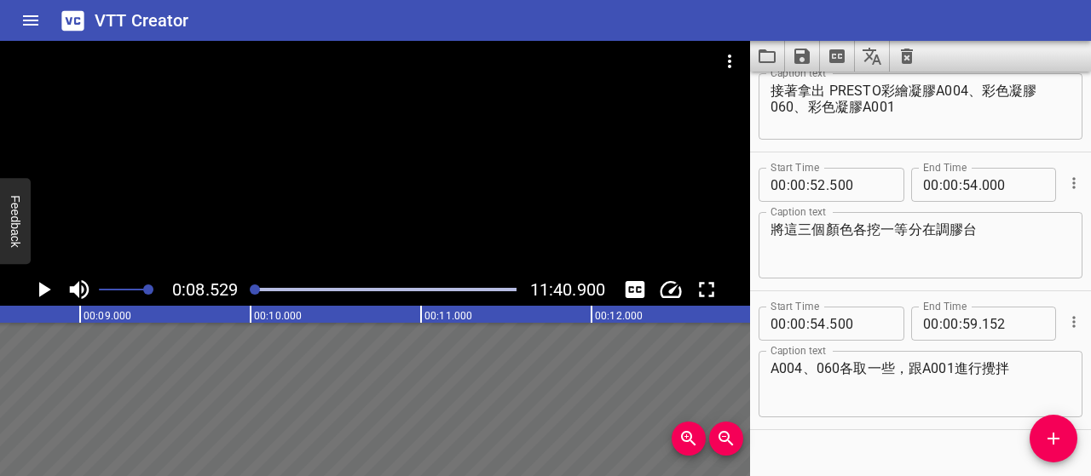
scroll to position [341, 0]
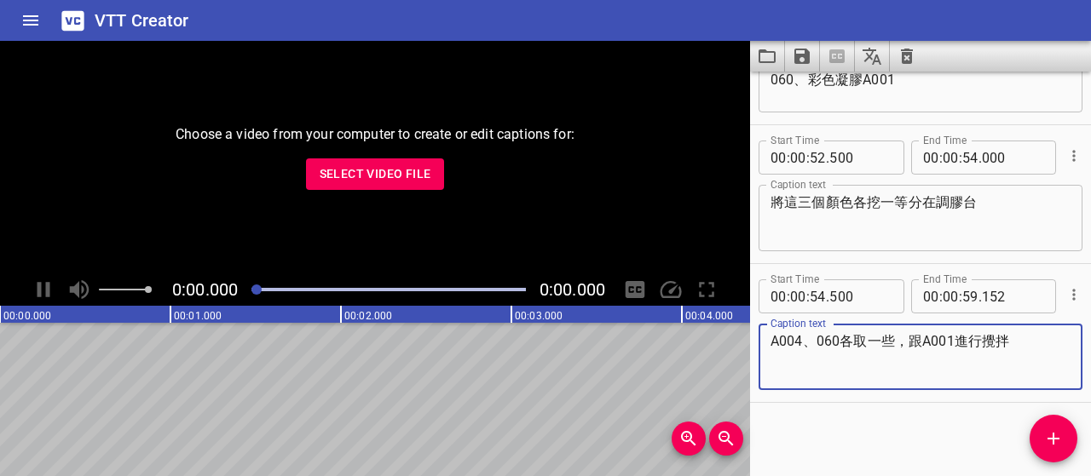
scroll to position [370, 0]
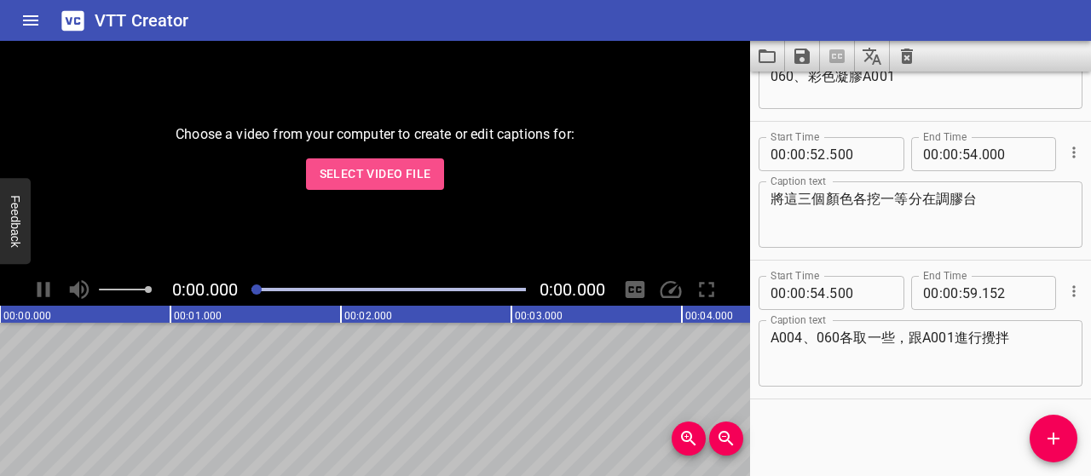
click at [360, 168] on span "Select Video File" at bounding box center [375, 174] width 112 height 21
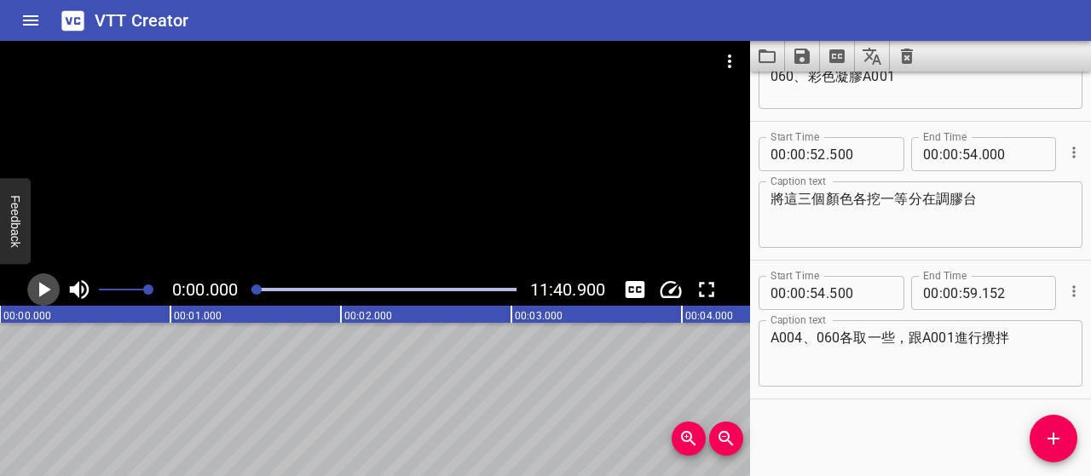
click at [43, 289] on icon "Play/Pause" at bounding box center [45, 289] width 12 height 15
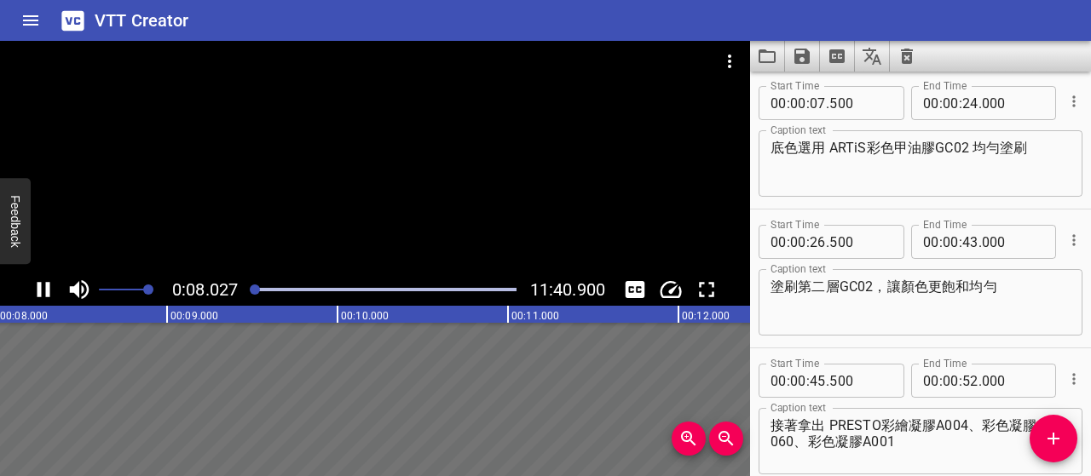
scroll to position [0, 0]
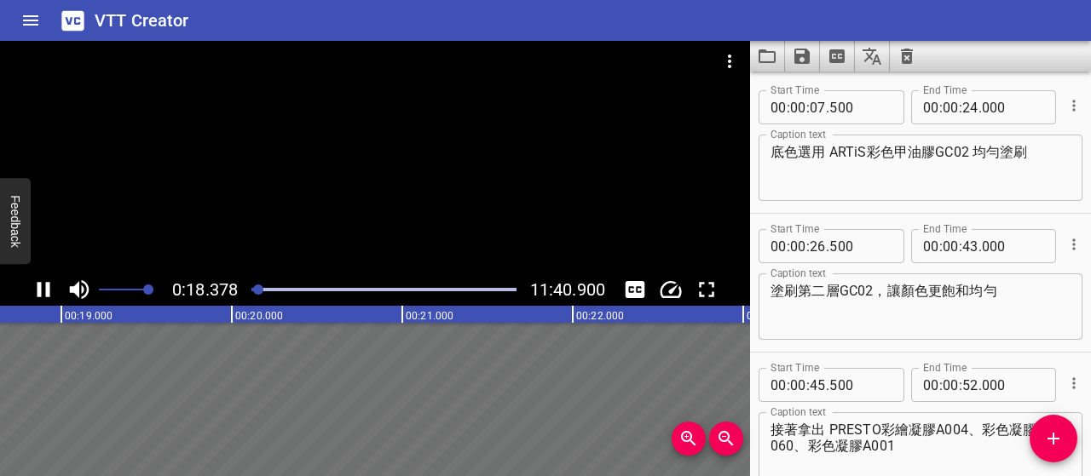
click at [1032, 142] on div "底色選用 ARTiS彩色甲油膠GC02 均勻塗刷 Caption text" at bounding box center [920, 168] width 324 height 66
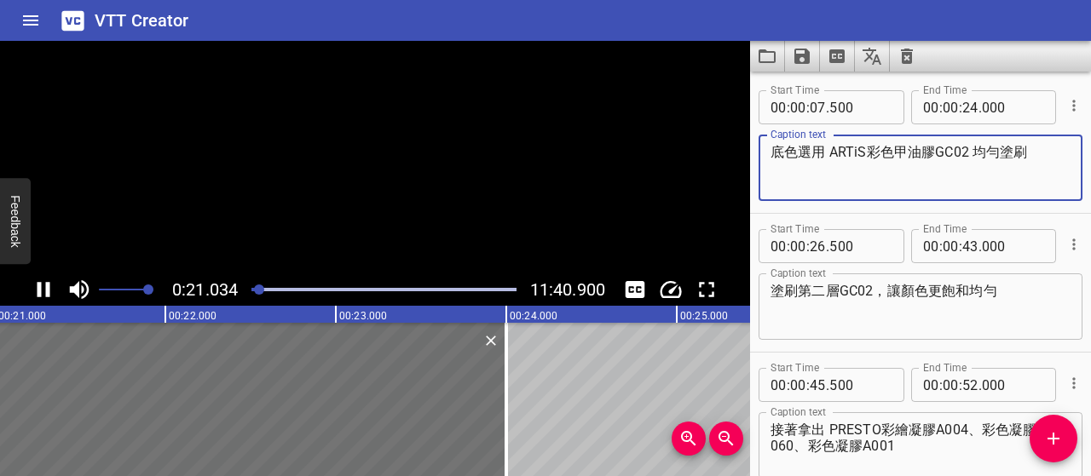
click at [1036, 152] on textarea "底色選用 ARTiS彩色甲油膠GC02 均勻塗刷" at bounding box center [920, 168] width 300 height 49
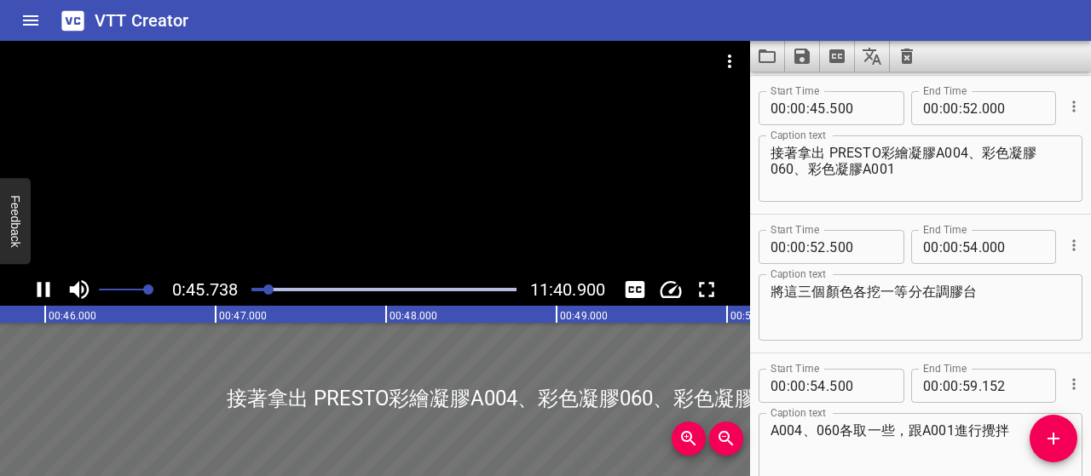
scroll to position [278, 0]
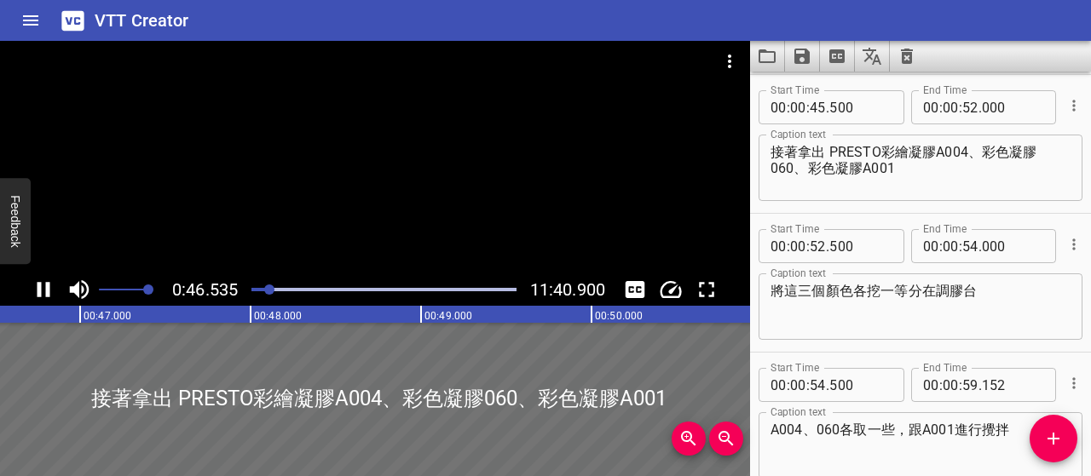
type textarea "底色選用 ARTiS彩色甲油膠GC02 均勻塗刷打底"
click at [37, 294] on icon "Play/Pause" at bounding box center [43, 289] width 13 height 15
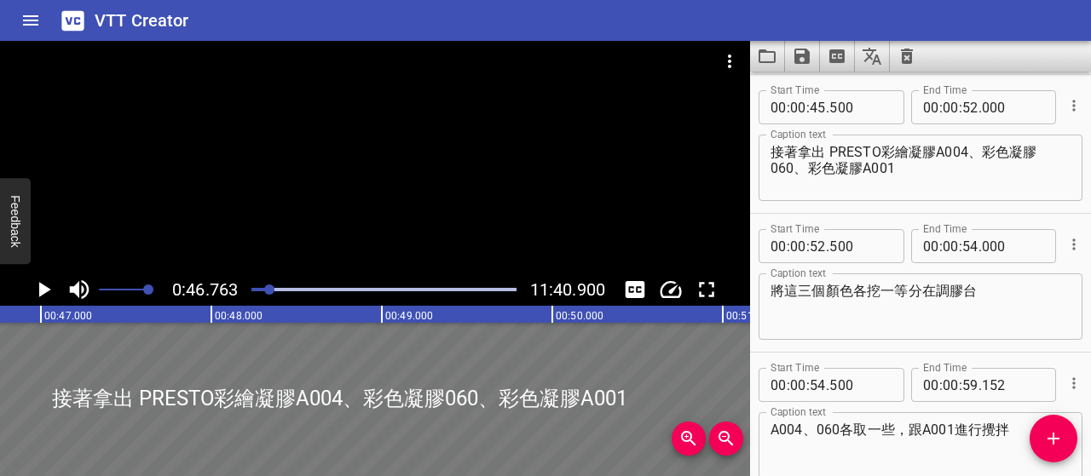
scroll to position [0, 7968]
click at [49, 291] on icon "Play/Pause" at bounding box center [44, 290] width 26 height 26
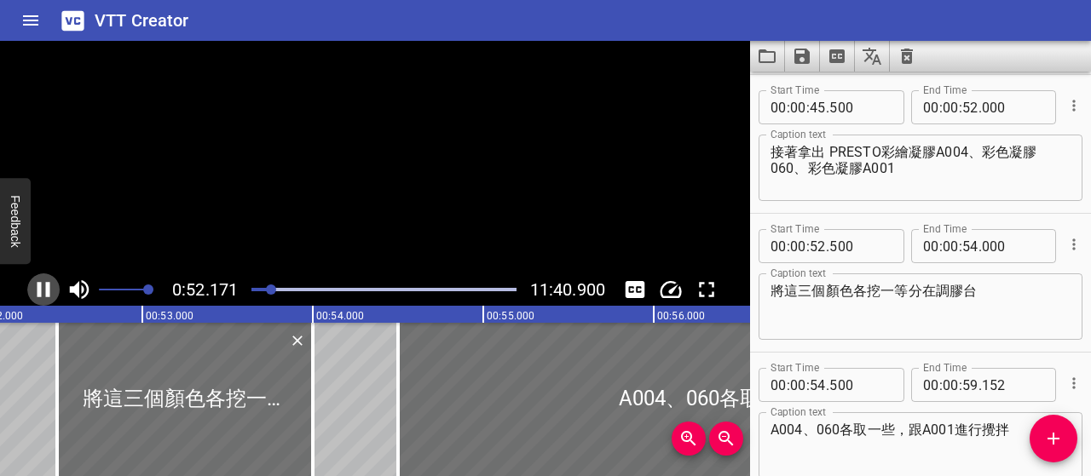
click at [49, 291] on icon "Play/Pause" at bounding box center [44, 290] width 26 height 26
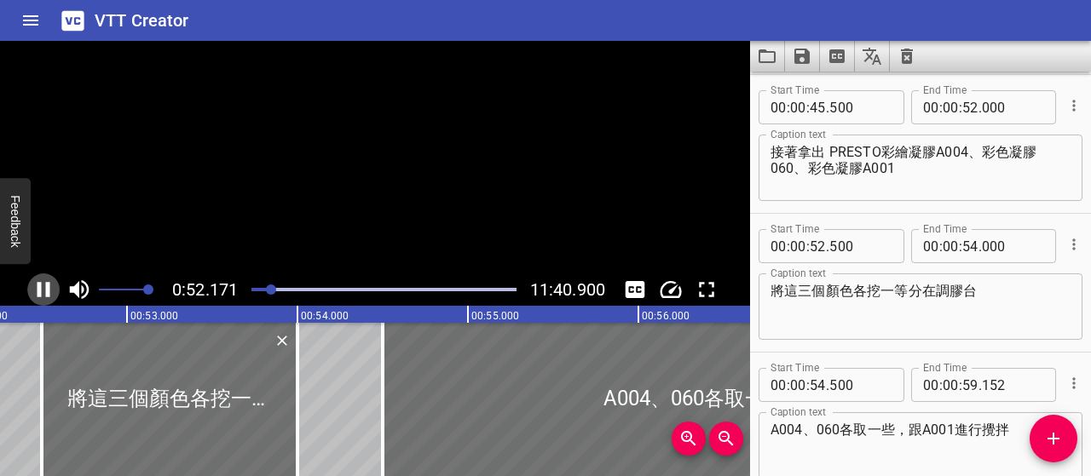
scroll to position [0, 8922]
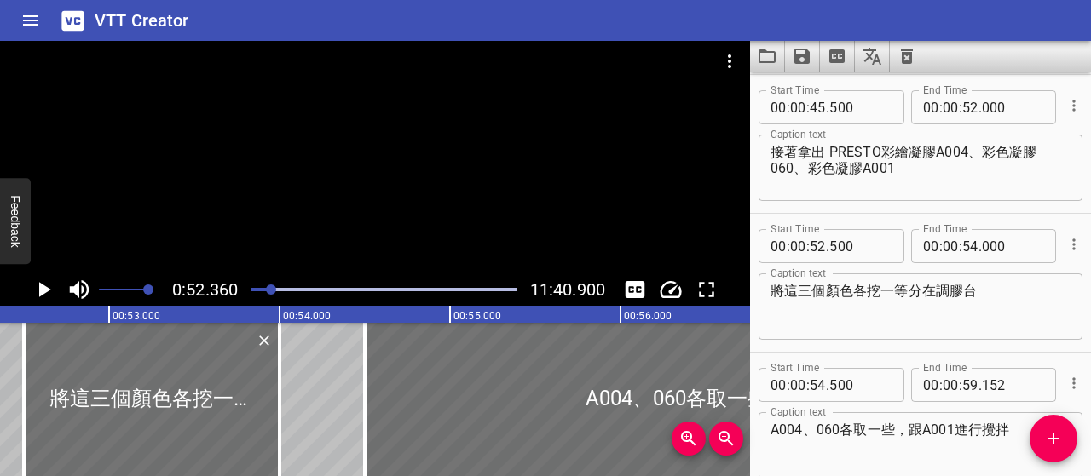
click at [826, 152] on textarea "接著拿出 PRESTO彩繪凝膠A004、彩色凝膠060、彩色凝膠A001" at bounding box center [920, 168] width 300 height 49
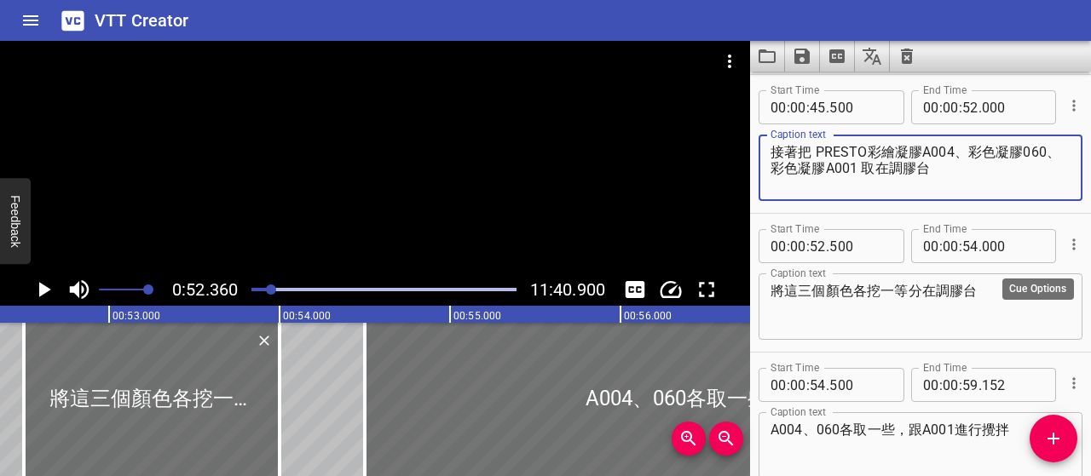
type textarea "接著把 PRESTO彩繪凝膠A004、彩色凝膠060、彩色凝膠A001 取在調膠台"
click at [1065, 243] on icon "Cue Options" at bounding box center [1073, 244] width 17 height 17
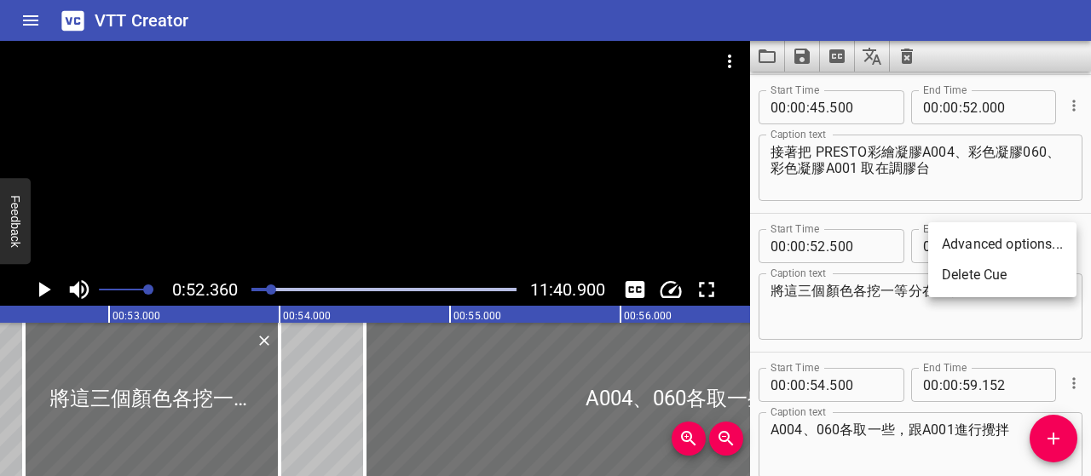
click at [1021, 281] on li "Delete Cue" at bounding box center [1002, 275] width 148 height 31
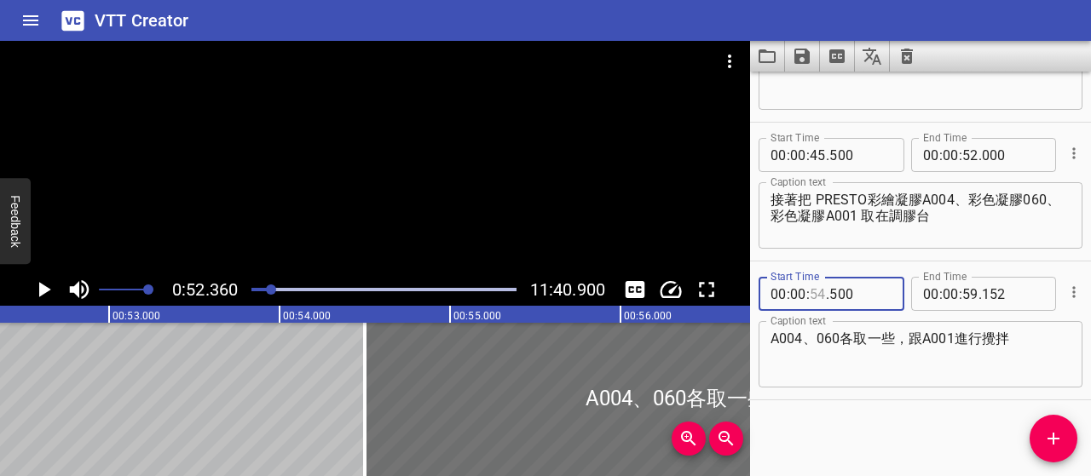
click at [824, 291] on input "number" at bounding box center [817, 294] width 16 height 34
type input "52"
type input "500"
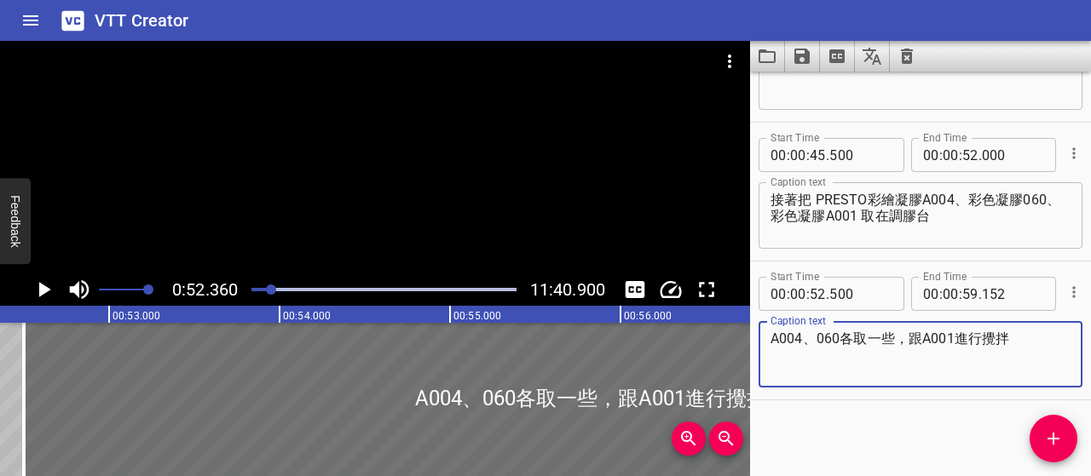
click at [923, 343] on textarea "A004、060各取一些，跟A001進行攪拌" at bounding box center [920, 355] width 300 height 49
click at [772, 340] on textarea "A004、060各取一些，跟A001進行攪拌" at bounding box center [920, 355] width 300 height 49
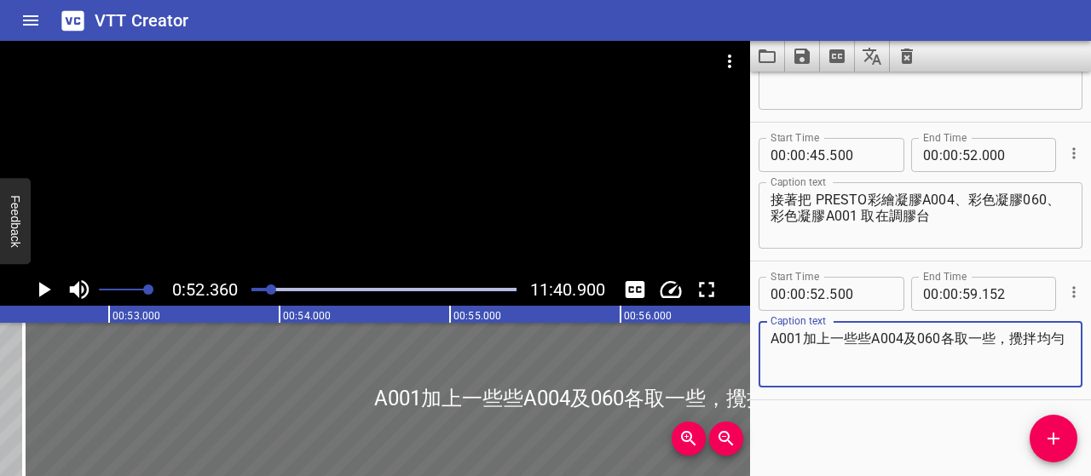
click at [47, 289] on icon "Play/Pause" at bounding box center [45, 289] width 12 height 15
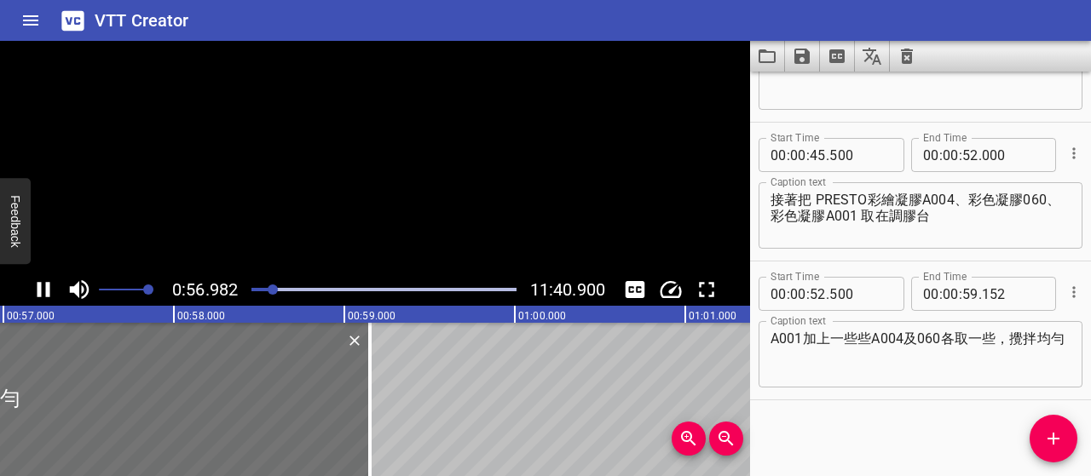
click at [47, 289] on icon "Play/Pause" at bounding box center [43, 289] width 13 height 15
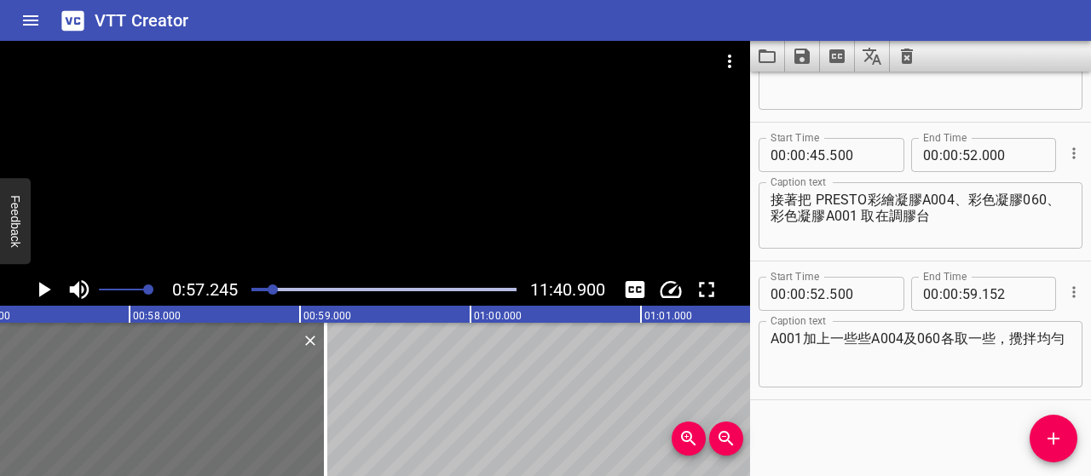
click at [992, 334] on textarea "A001加上一些些A004及060各取一些，攪拌均勻" at bounding box center [920, 355] width 300 height 49
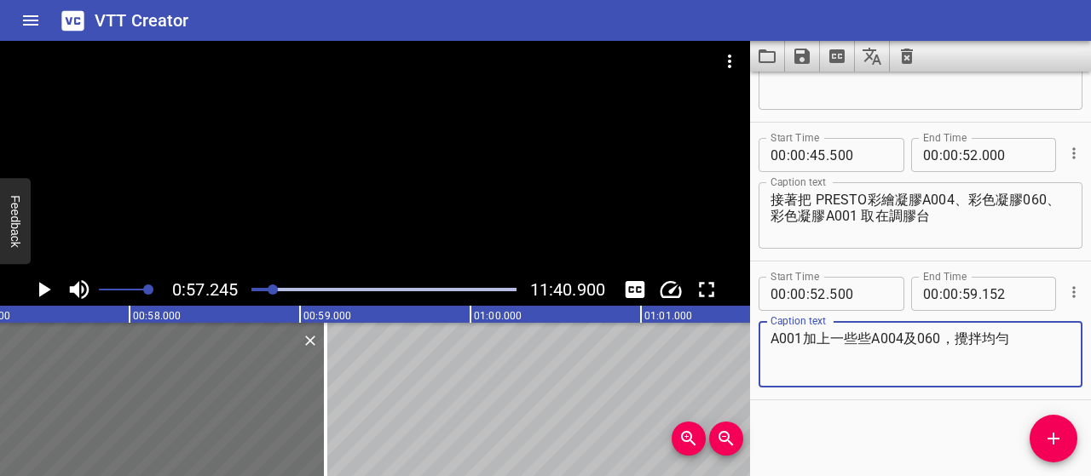
type textarea "A001加上一些些A004及060，攪拌均勻"
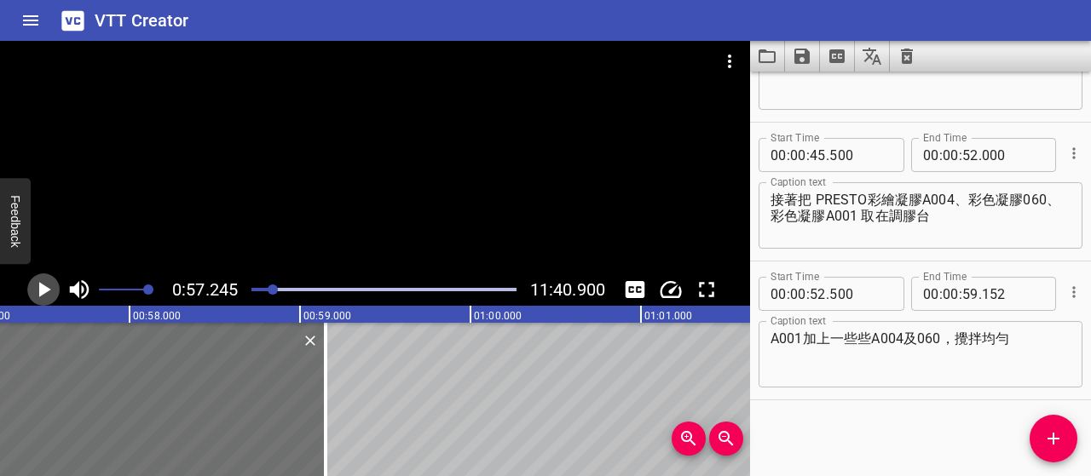
click at [39, 282] on icon "Play/Pause" at bounding box center [44, 290] width 26 height 26
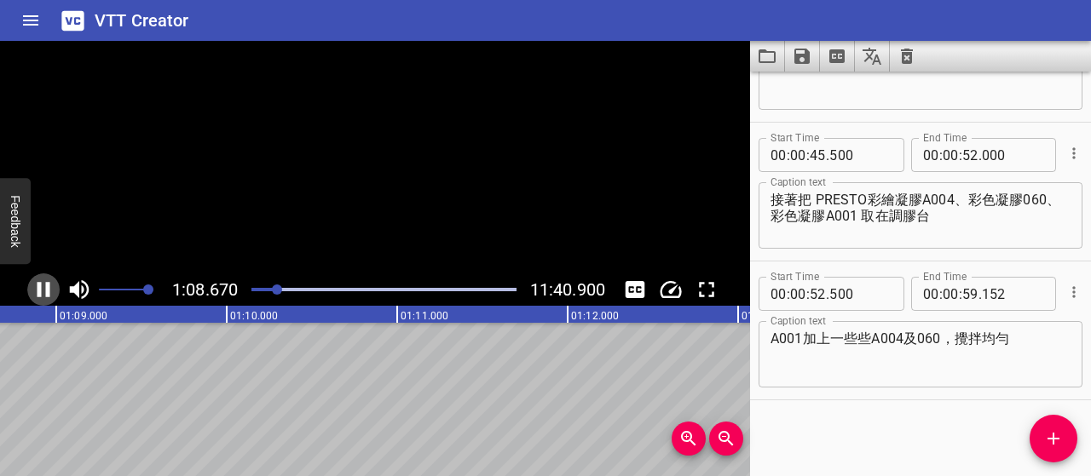
click at [39, 281] on icon "Play/Pause" at bounding box center [44, 290] width 26 height 26
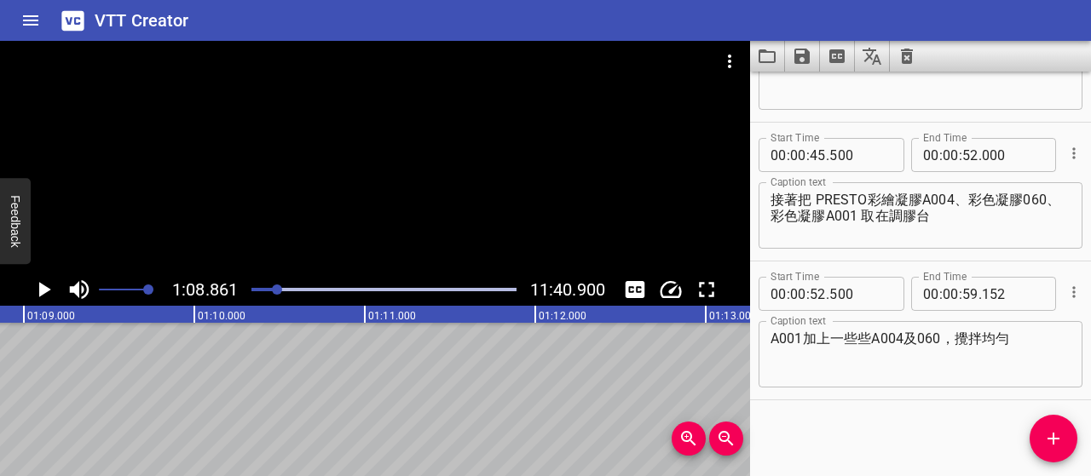
click at [39, 281] on icon "Play/Pause" at bounding box center [44, 290] width 26 height 26
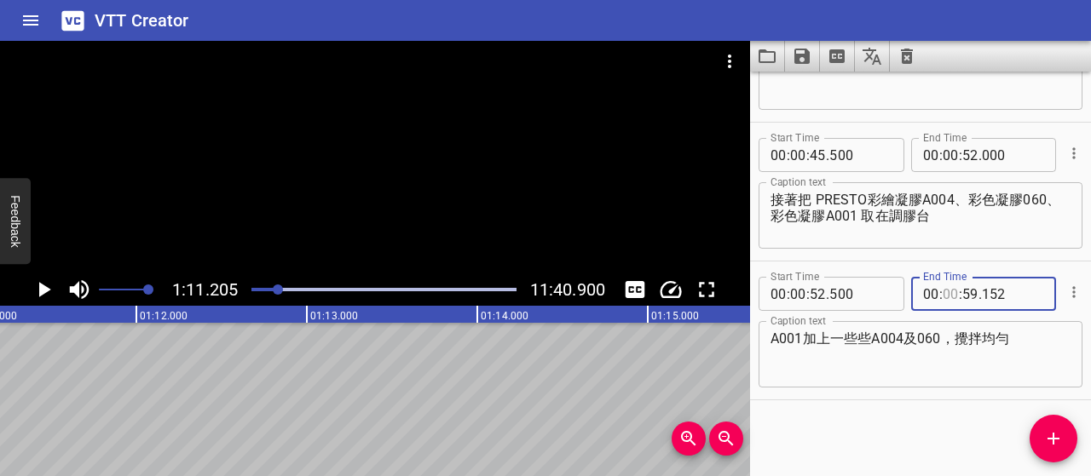
click at [942, 293] on input "number" at bounding box center [950, 294] width 16 height 34
type input "01"
type input "04"
type input "000"
click at [1044, 440] on icon "Add Cue" at bounding box center [1053, 439] width 20 height 20
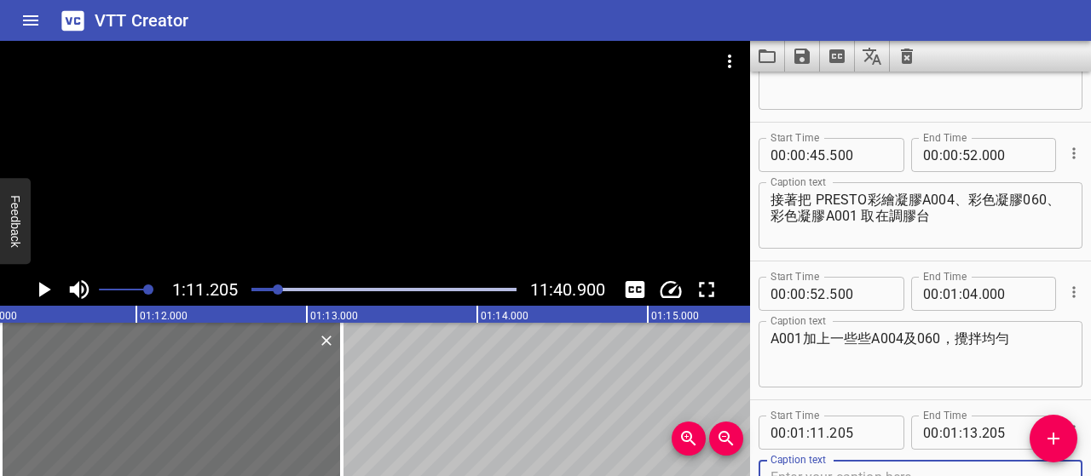
scroll to position [239, 0]
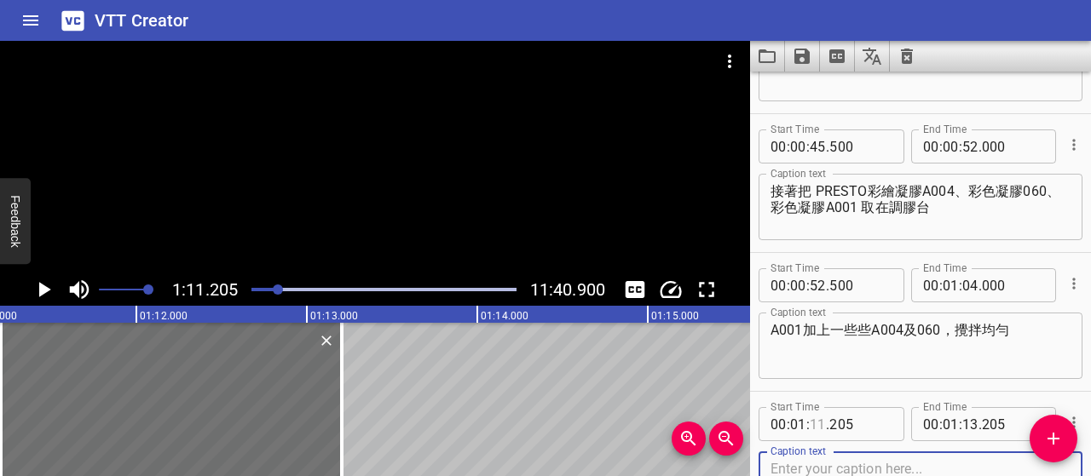
click at [821, 429] on input "number" at bounding box center [817, 424] width 16 height 34
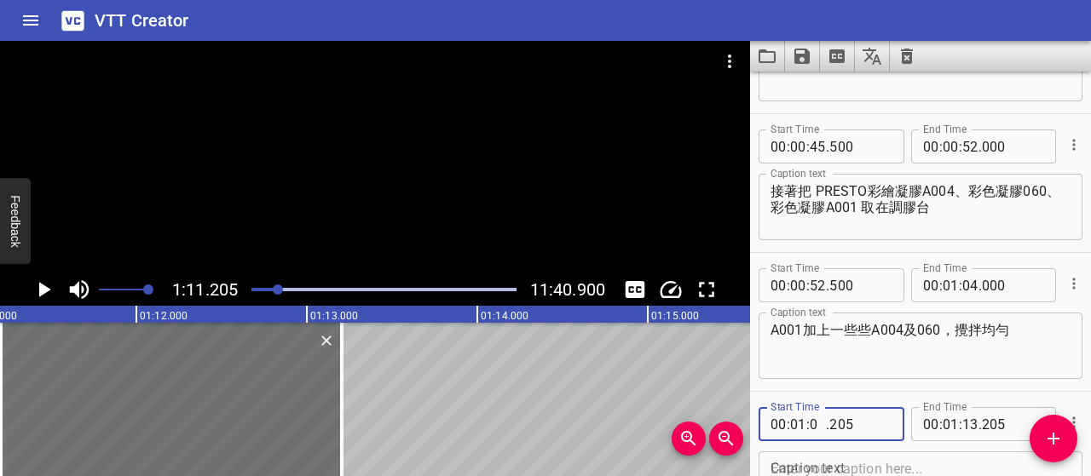
type input "04"
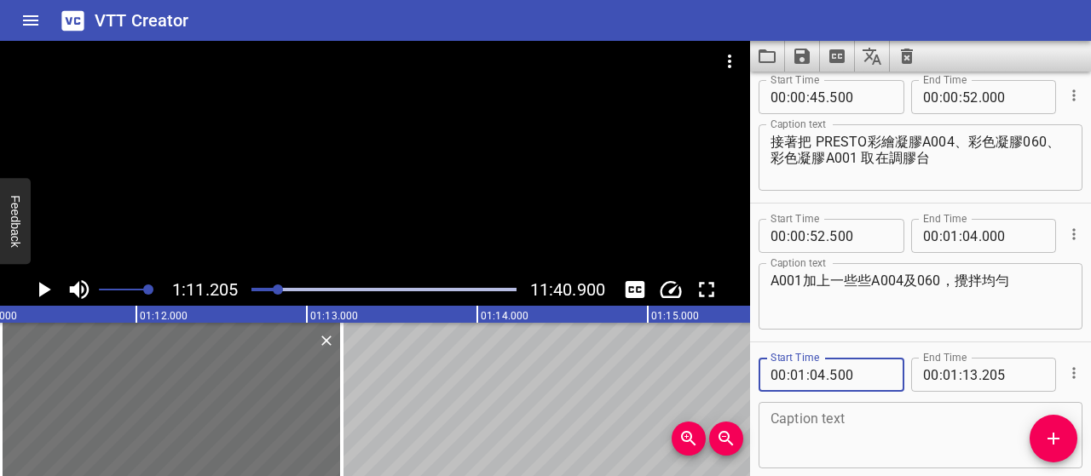
scroll to position [324, 0]
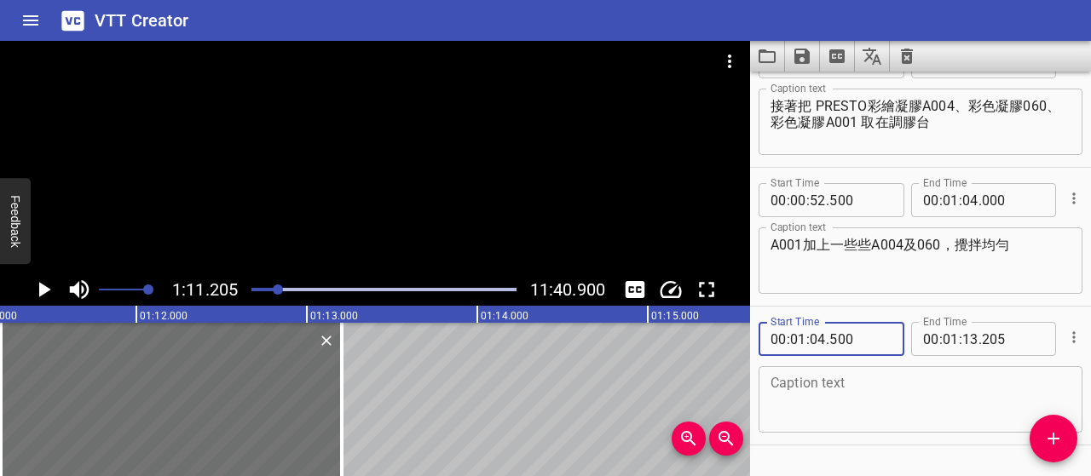
type input "500"
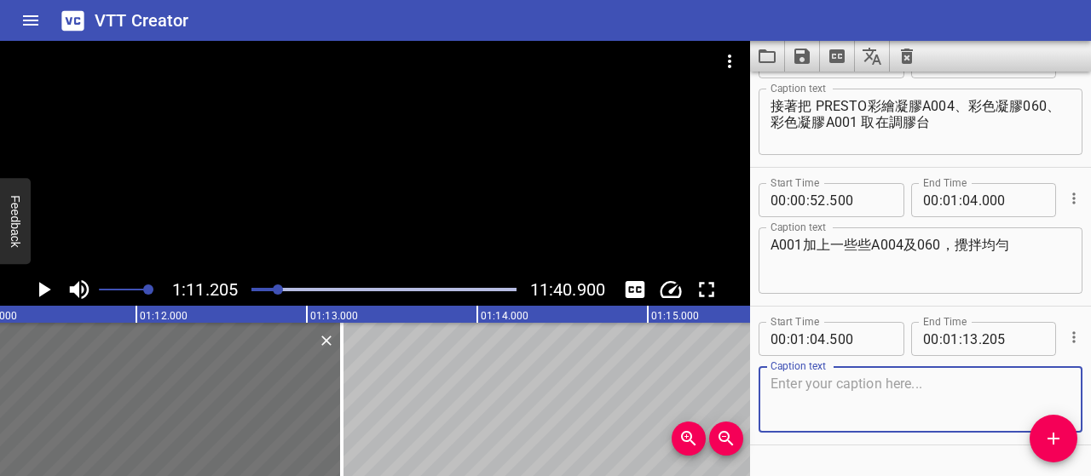
click at [845, 386] on textarea at bounding box center [920, 400] width 300 height 49
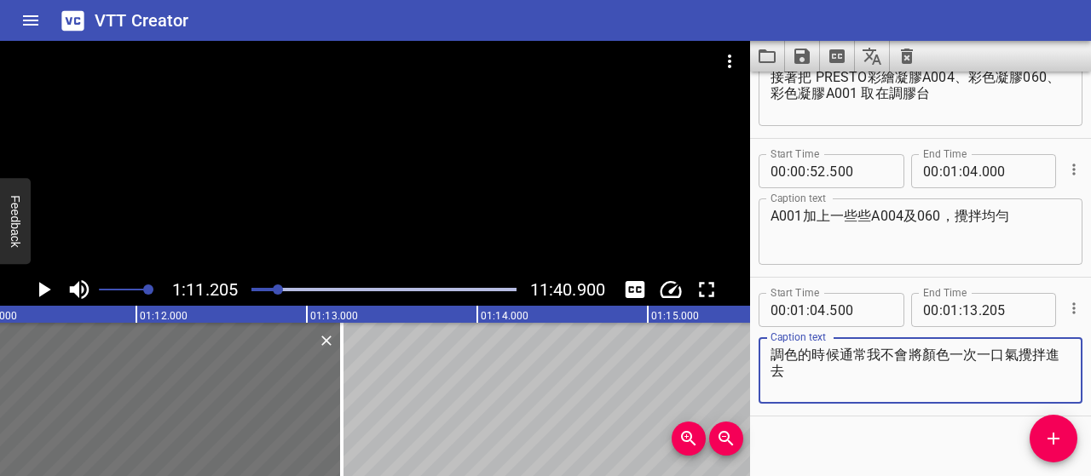
scroll to position [370, 0]
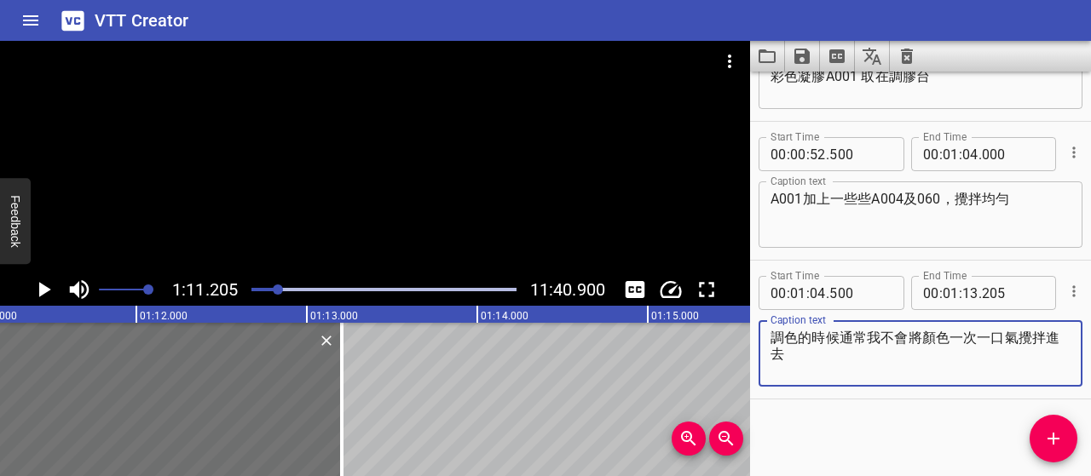
drag, startPoint x: 811, startPoint y: 357, endPoint x: 772, endPoint y: 335, distance: 45.0
click at [772, 335] on textarea "調色的時候通常我不會將顏色一次一口氣攪拌進去" at bounding box center [920, 354] width 300 height 49
drag, startPoint x: 772, startPoint y: 335, endPoint x: 847, endPoint y: 362, distance: 79.8
click at [847, 362] on textarea "調色的時候通常我不會將顏色一次一口氣攪拌進去" at bounding box center [920, 354] width 300 height 49
type textarea "調色的時候通常我不會將顏色一次一口氣攪拌進去"
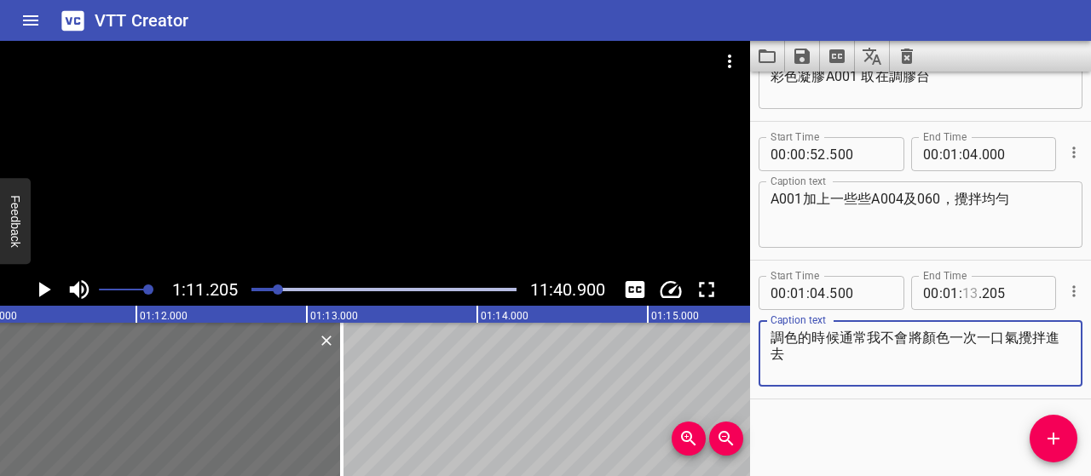
click at [962, 294] on input "number" at bounding box center [970, 293] width 16 height 34
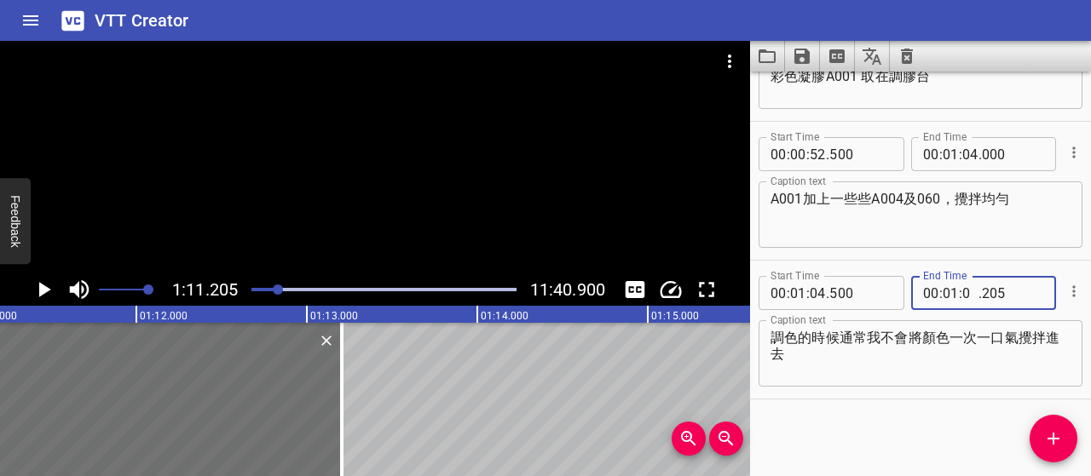
type input "09"
type input "000"
click at [1041, 426] on button "Add Cue" at bounding box center [1053, 439] width 48 height 48
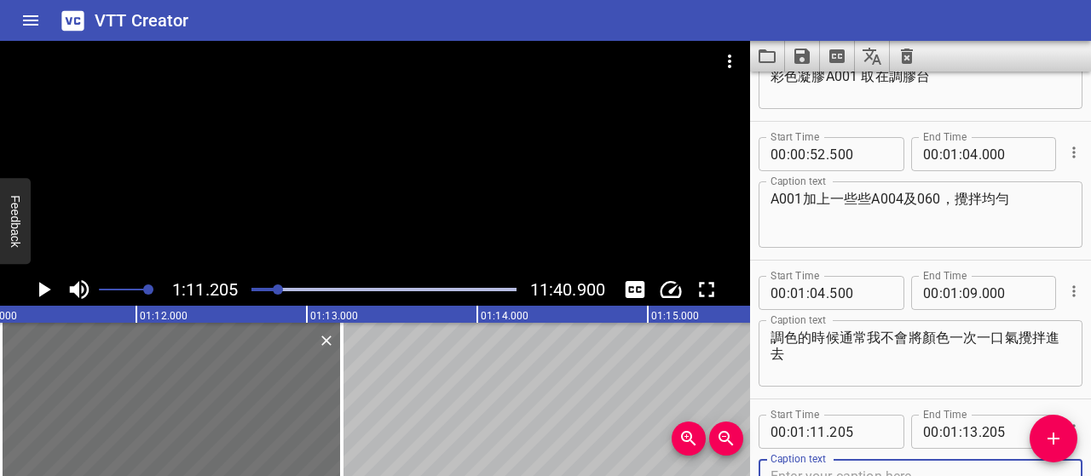
scroll to position [377, 0]
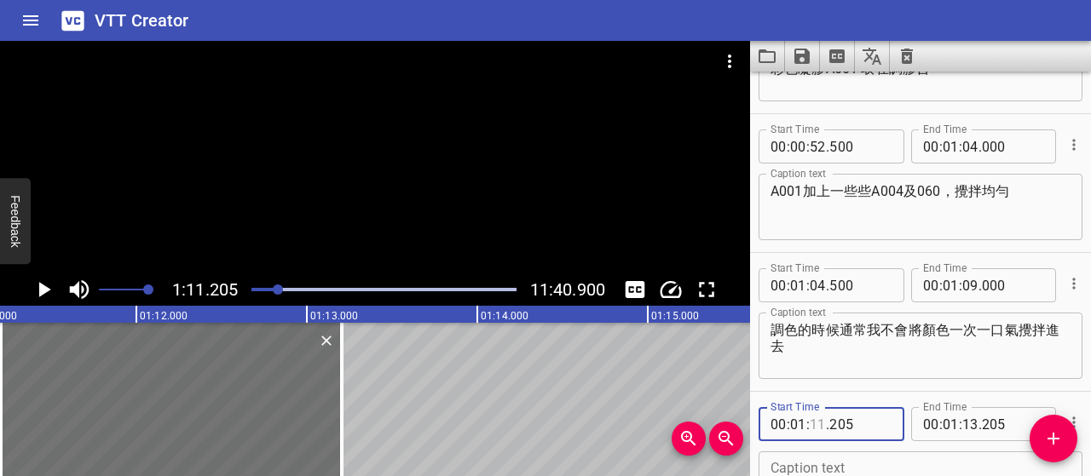
click at [816, 425] on input "number" at bounding box center [817, 424] width 16 height 34
type input "09"
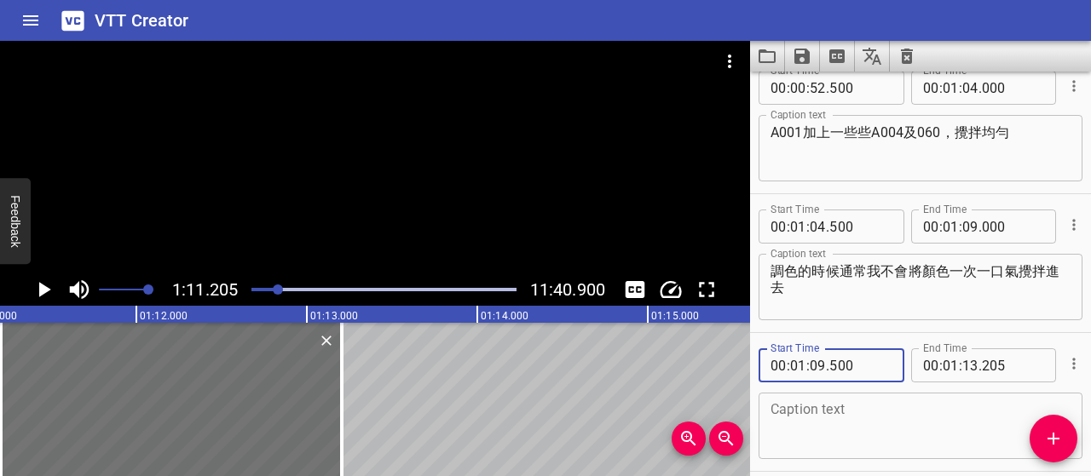
scroll to position [463, 0]
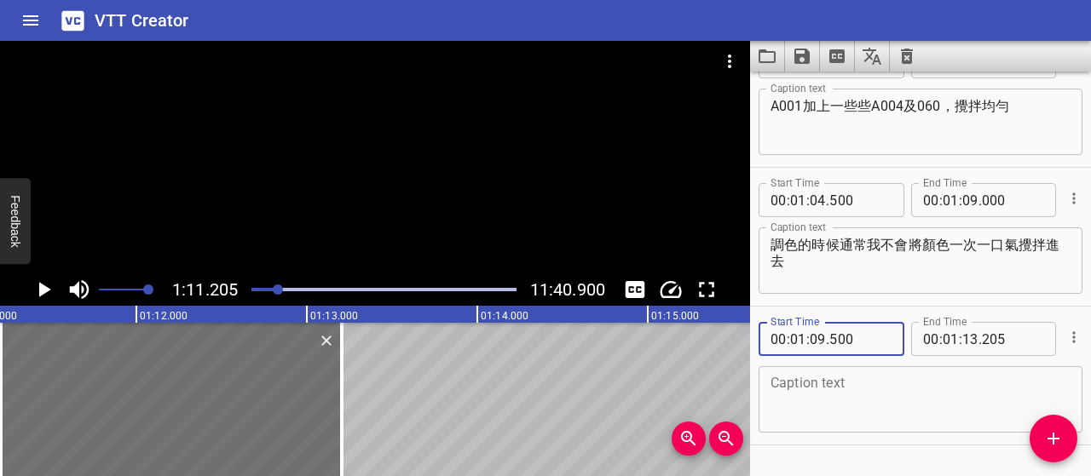
type input "500"
click at [962, 337] on input "number" at bounding box center [970, 339] width 16 height 34
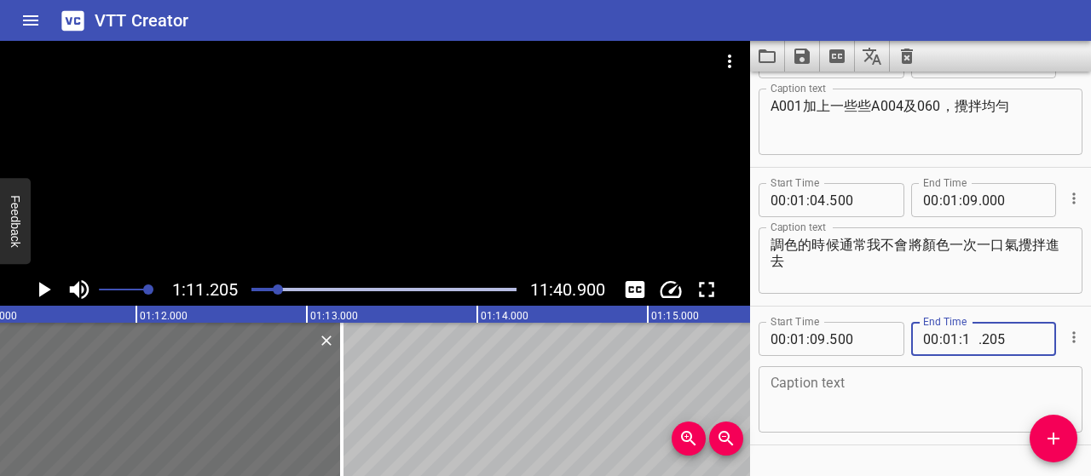
type input "11"
type input "000"
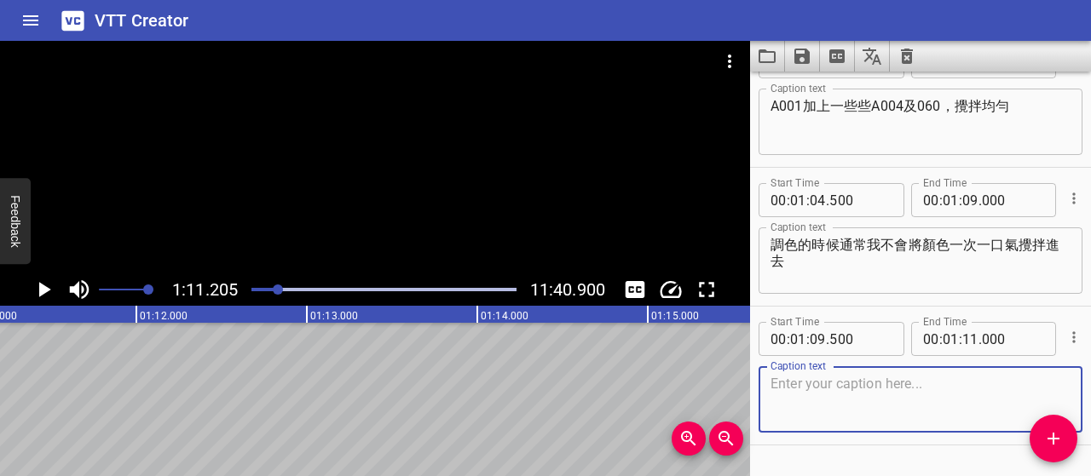
click at [976, 389] on textarea at bounding box center [920, 400] width 300 height 49
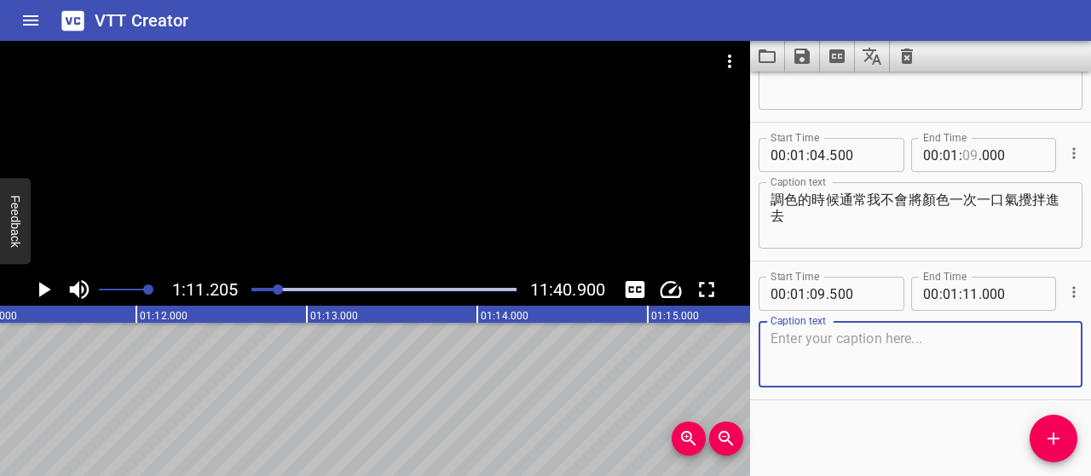
click at [965, 152] on input "number" at bounding box center [970, 155] width 16 height 34
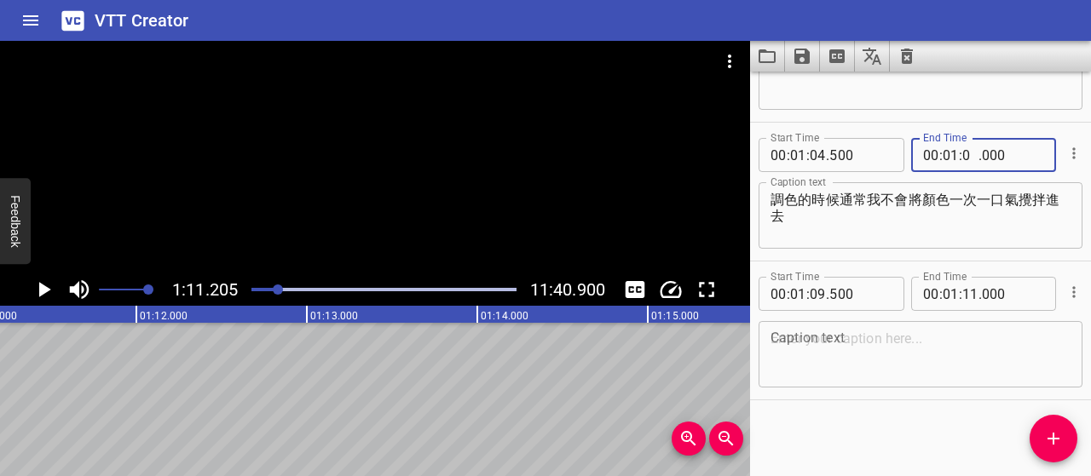
type input "08"
type input "000"
click at [816, 289] on input "number" at bounding box center [817, 294] width 16 height 34
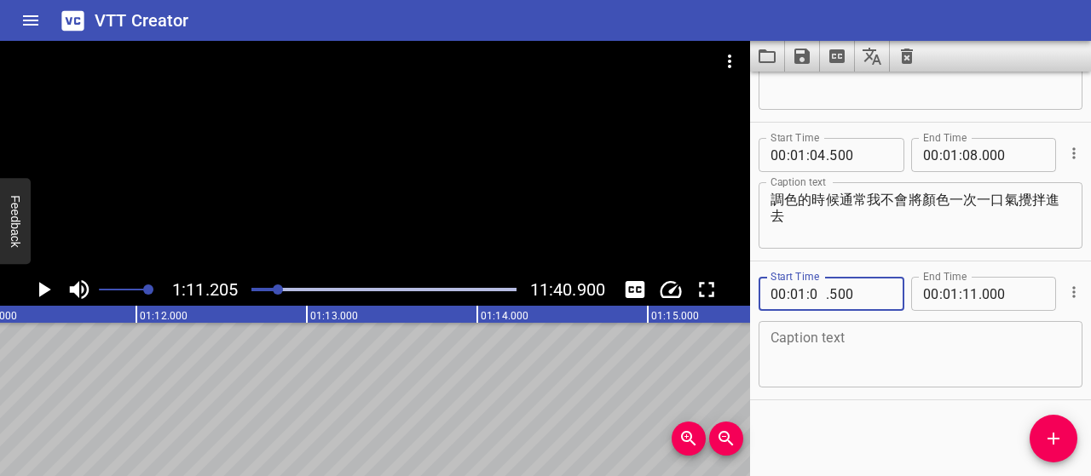
type input "08"
type input "500"
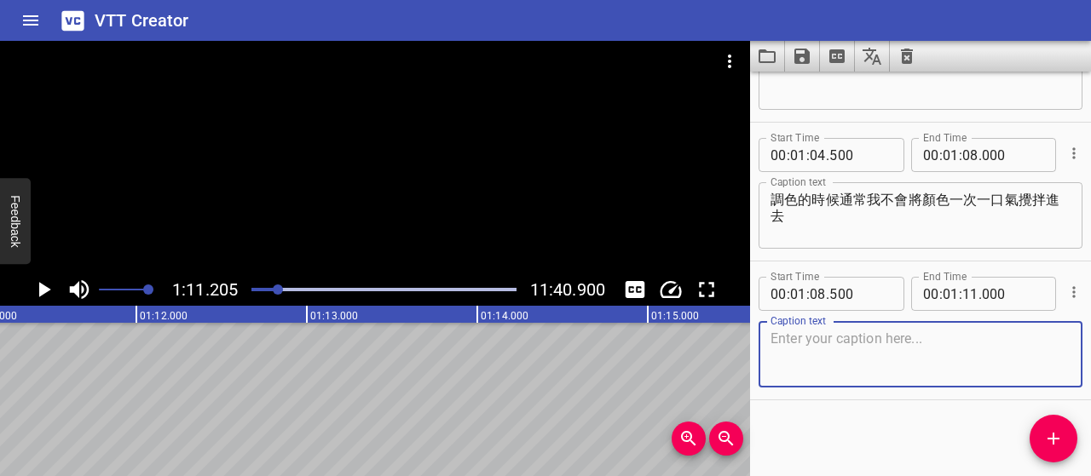
click at [907, 348] on textarea at bounding box center [920, 355] width 300 height 49
type textarea "一點點加顏色"
click at [49, 284] on icon "Play/Pause" at bounding box center [44, 290] width 26 height 26
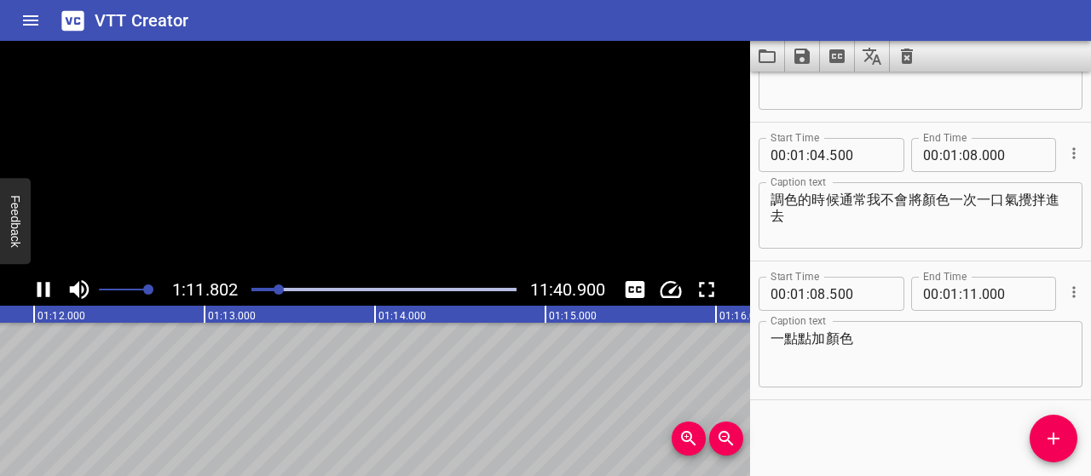
click at [49, 284] on icon "Play/Pause" at bounding box center [43, 289] width 13 height 15
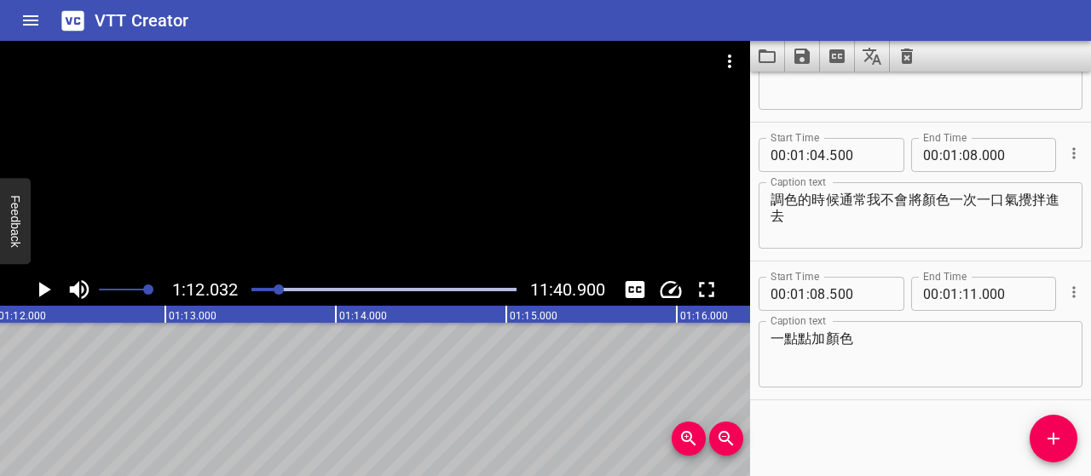
click at [49, 284] on icon "Play/Pause" at bounding box center [44, 290] width 26 height 26
click at [49, 284] on icon "Play/Pause" at bounding box center [43, 289] width 13 height 15
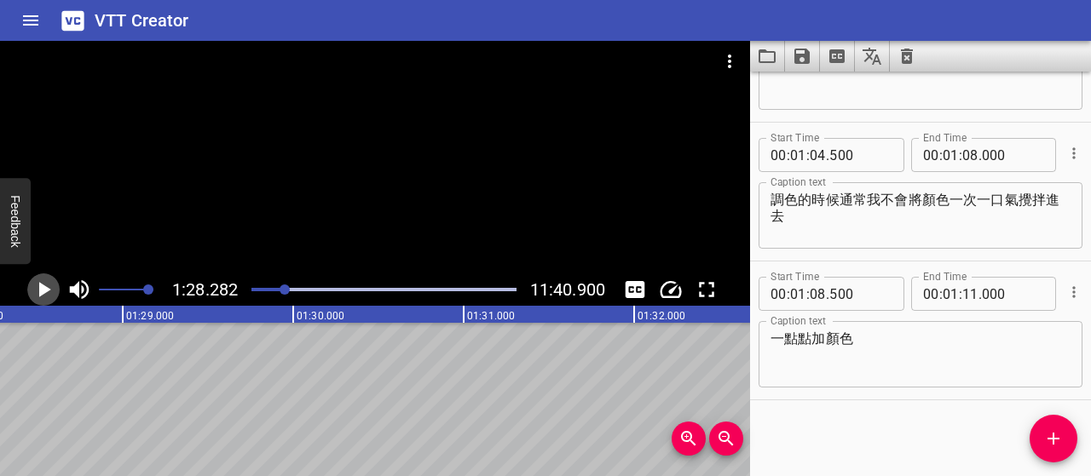
click at [49, 284] on icon "Play/Pause" at bounding box center [44, 290] width 26 height 26
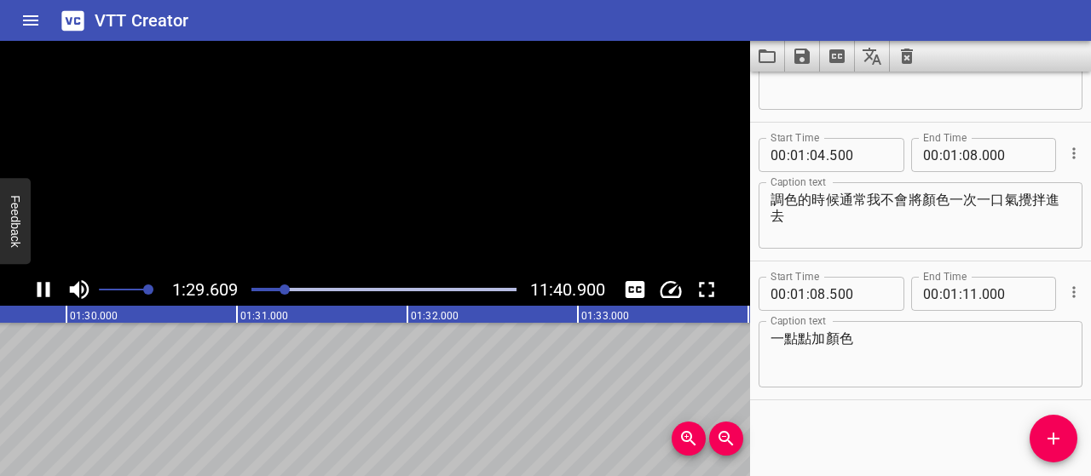
click at [49, 284] on icon "Play/Pause" at bounding box center [43, 289] width 13 height 15
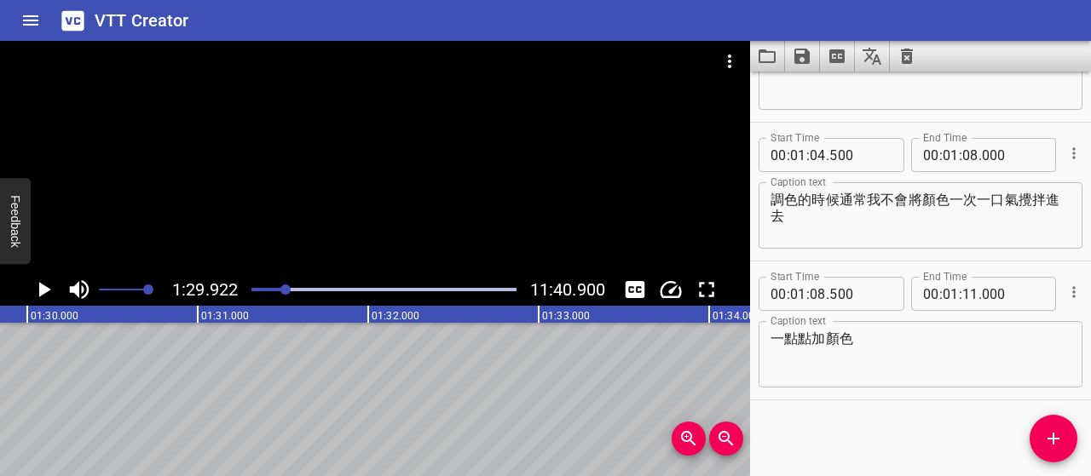
scroll to position [0, 15322]
click at [48, 289] on icon "Play/Pause" at bounding box center [45, 289] width 12 height 15
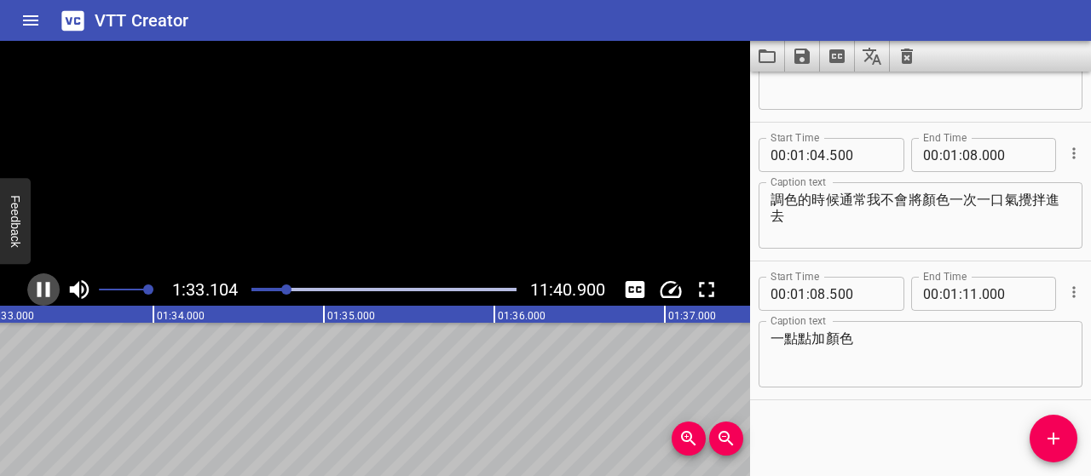
click at [48, 289] on icon "Play/Pause" at bounding box center [43, 289] width 13 height 15
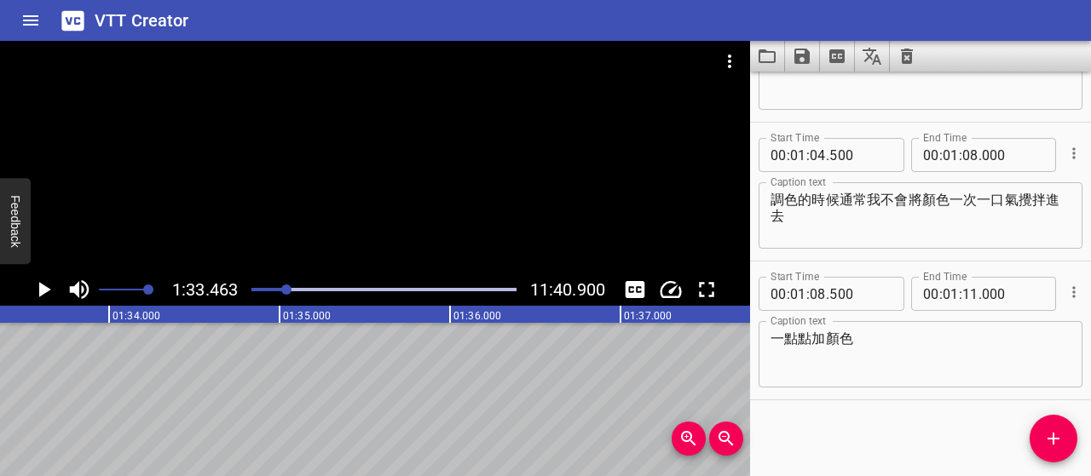
scroll to position [0, 15926]
